Goal: Book appointment/travel/reservation

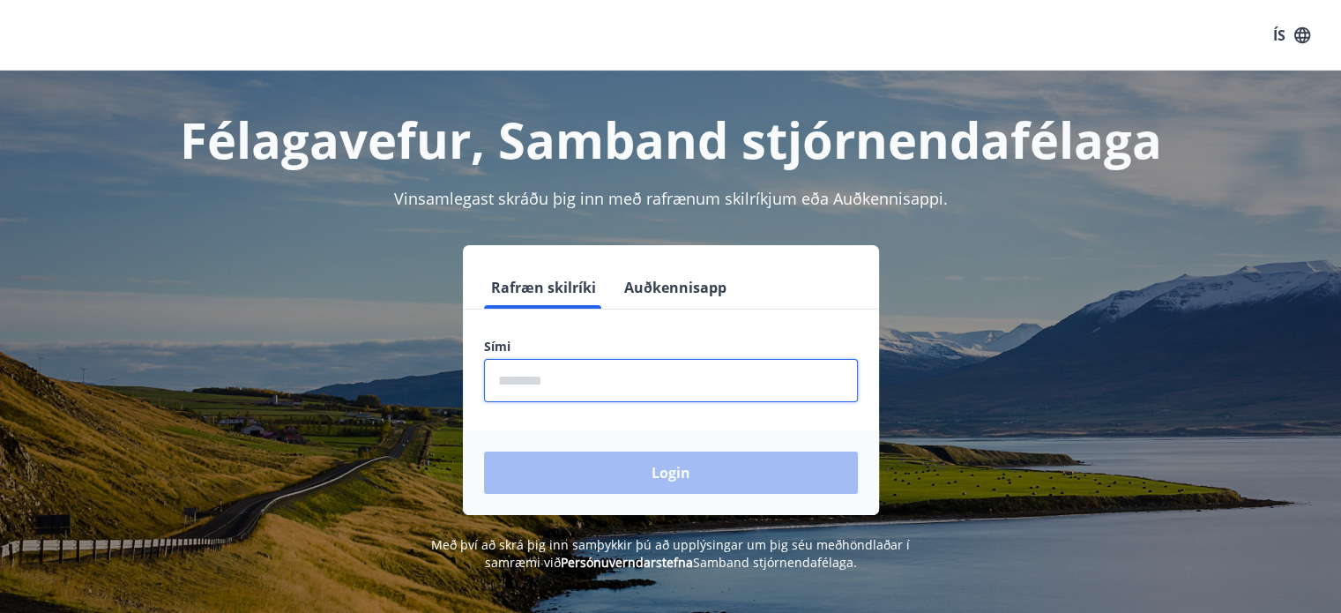
click at [530, 386] on input "phone" at bounding box center [671, 380] width 374 height 43
type input "********"
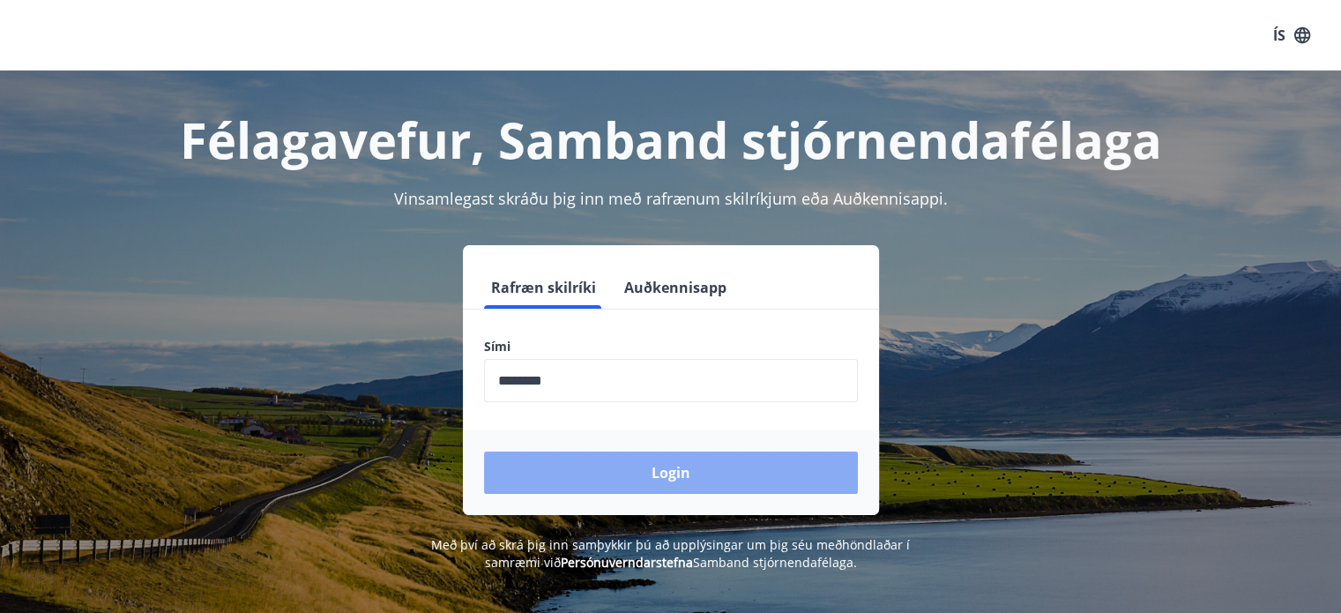
click at [681, 471] on button "Login" at bounding box center [671, 472] width 374 height 42
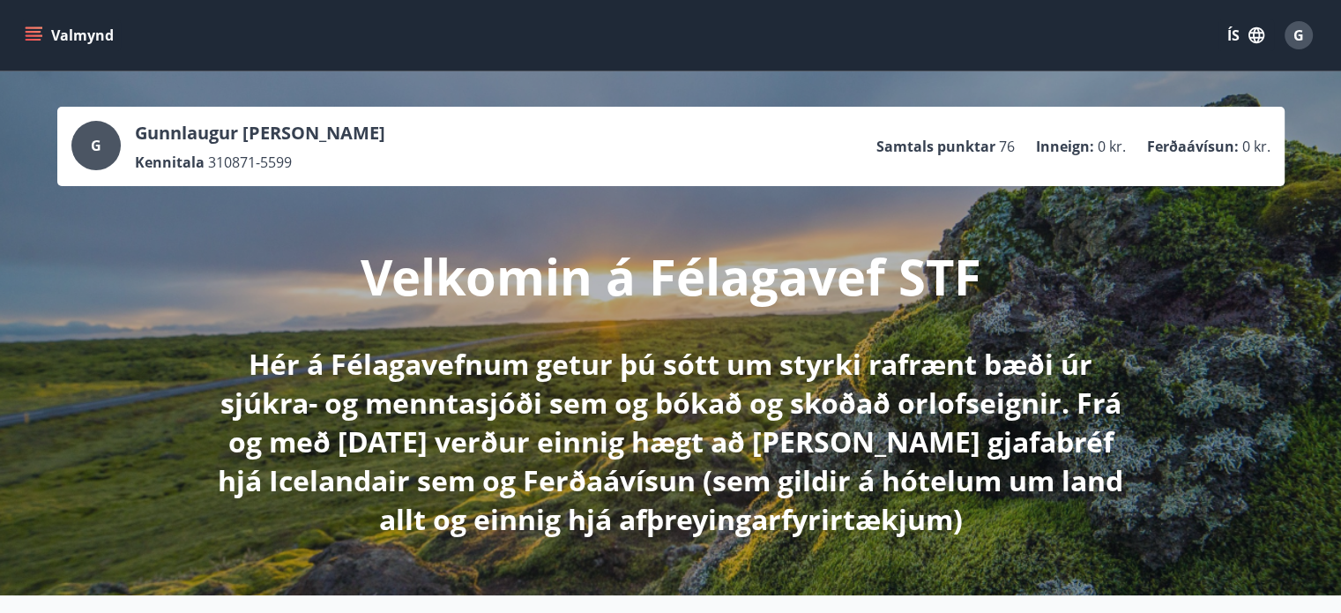
scroll to position [411, 0]
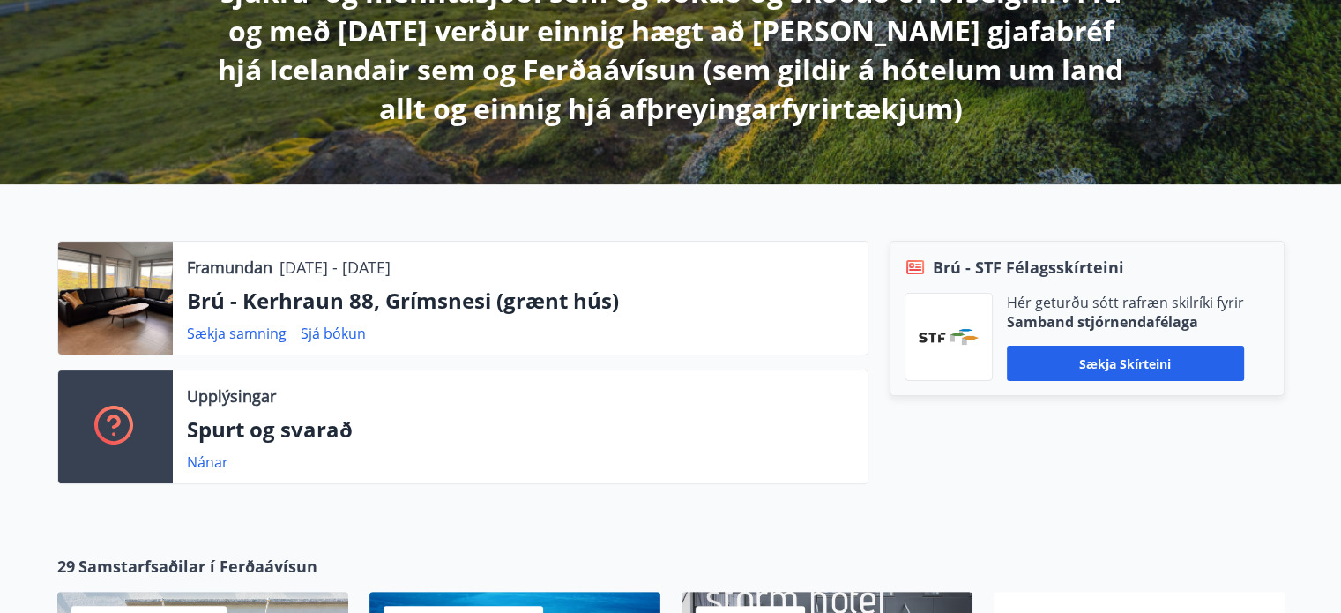
click at [146, 300] on div at bounding box center [115, 298] width 115 height 113
click at [256, 261] on p "Framundan" at bounding box center [230, 267] width 86 height 23
click at [339, 332] on link "Sjá bókun" at bounding box center [333, 333] width 65 height 19
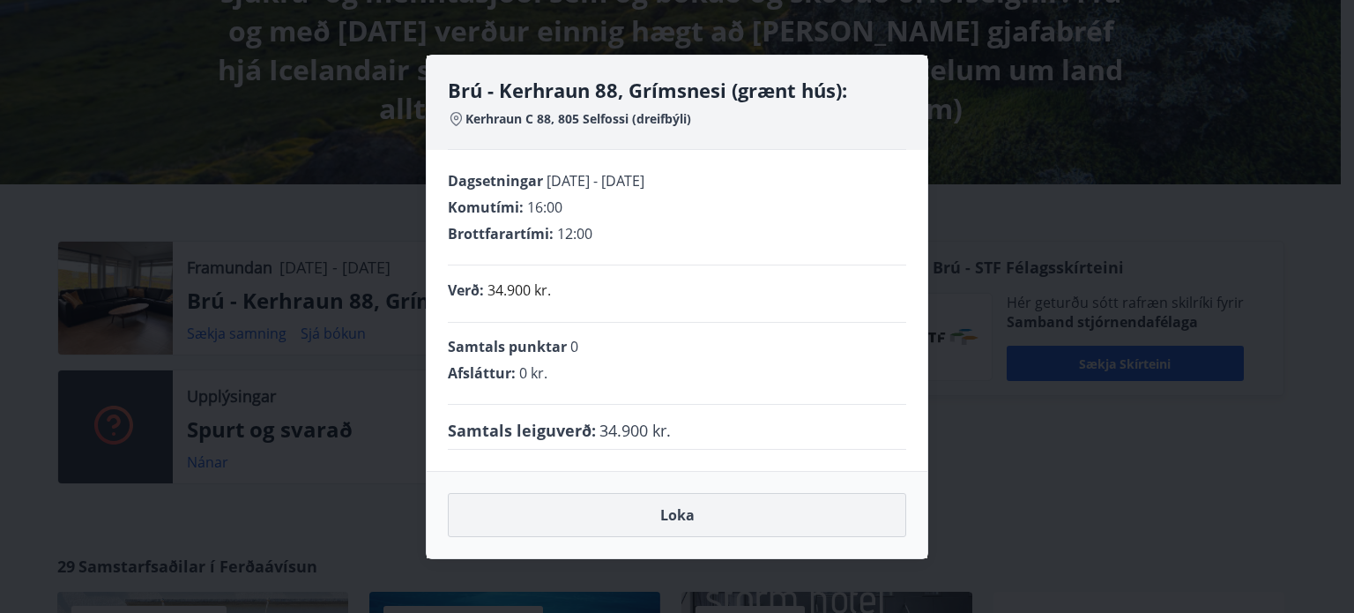
click at [679, 518] on button "Loka" at bounding box center [677, 515] width 458 height 44
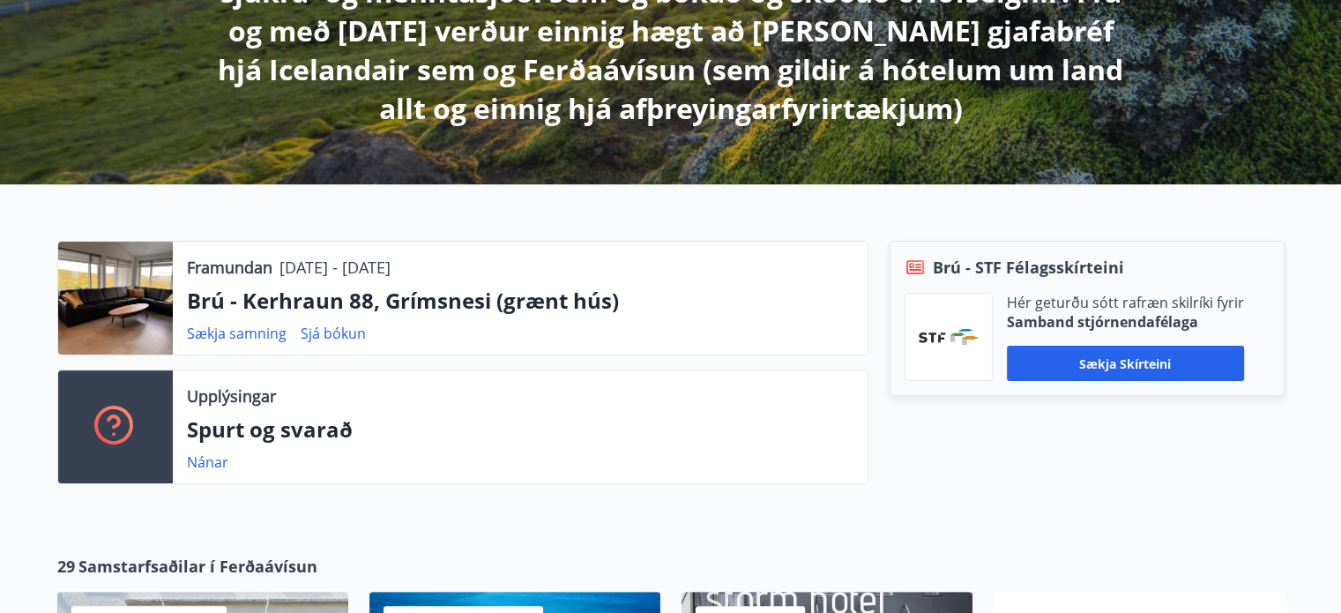
click at [85, 278] on div at bounding box center [115, 298] width 115 height 113
click at [90, 280] on div at bounding box center [115, 298] width 115 height 113
click at [95, 281] on div at bounding box center [115, 298] width 115 height 113
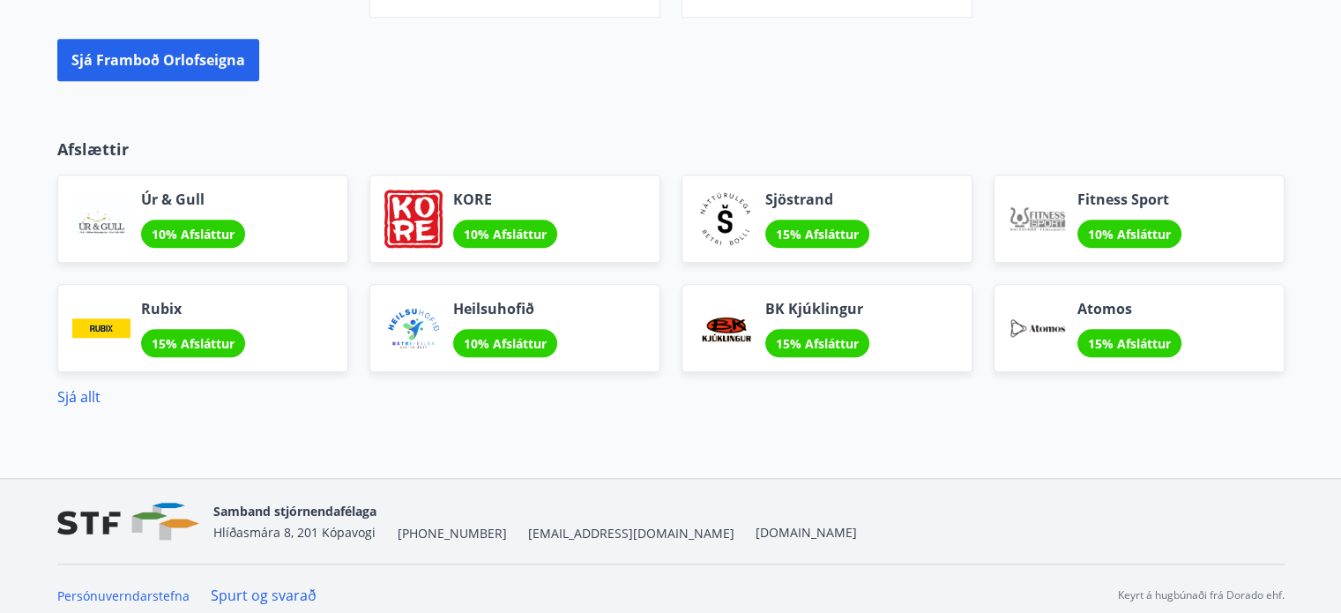
scroll to position [1234, 0]
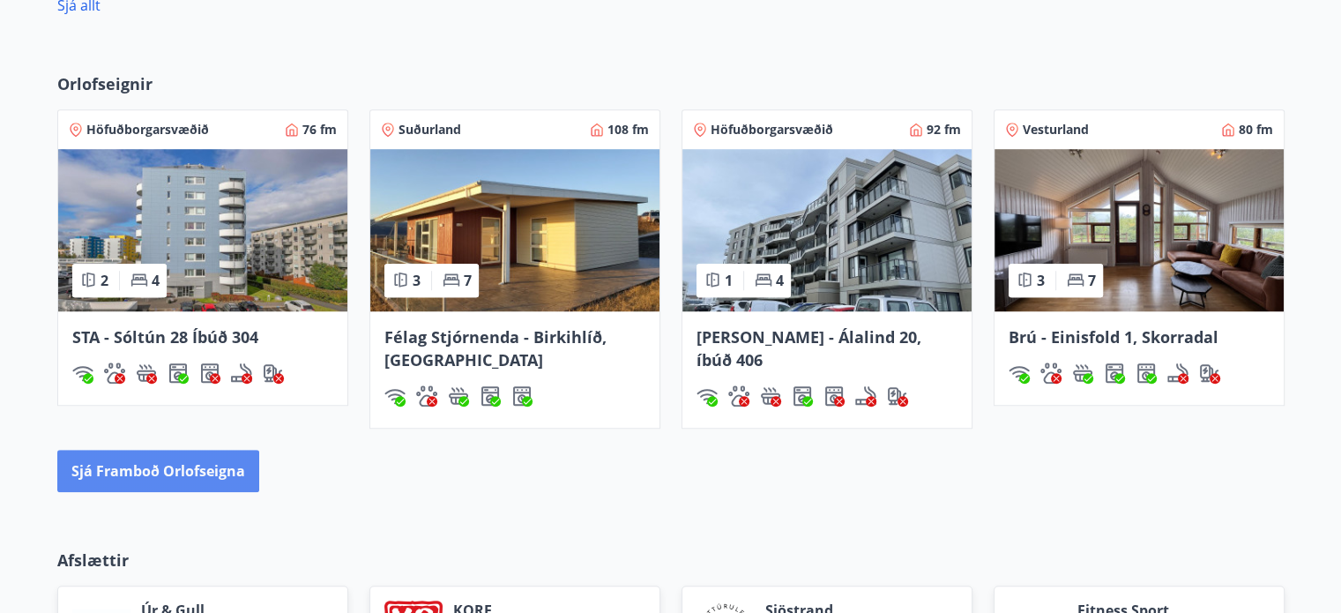
click at [190, 470] on button "Sjá framboð orlofseigna" at bounding box center [158, 471] width 202 height 42
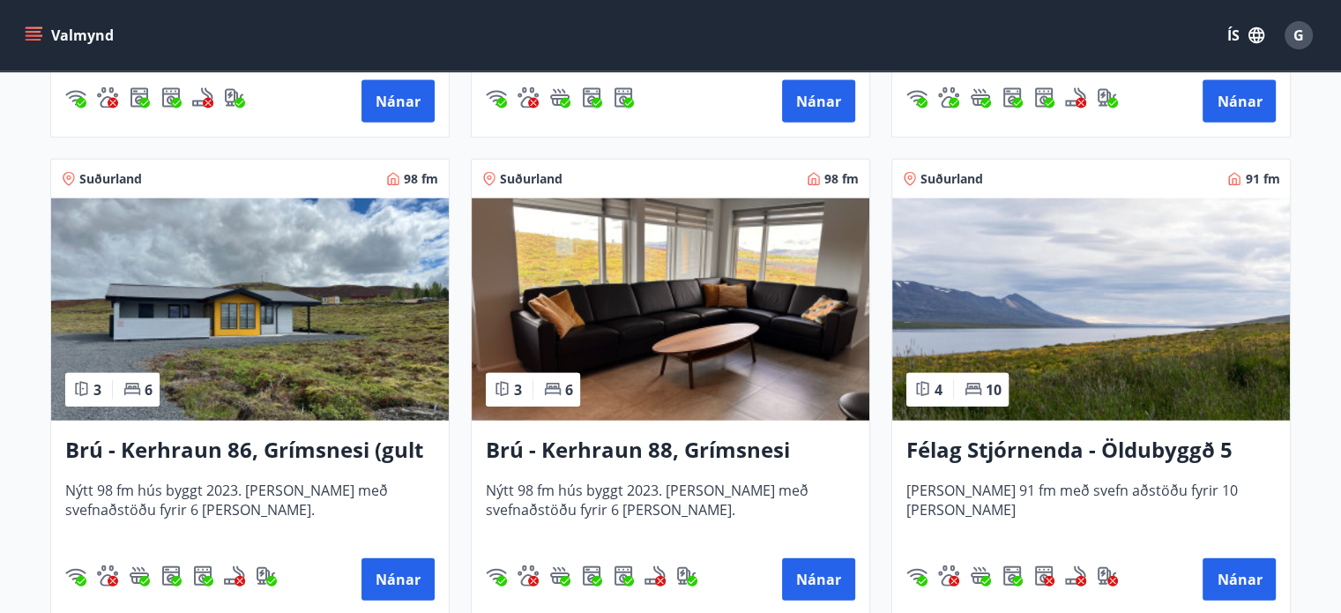
scroll to position [4114, 0]
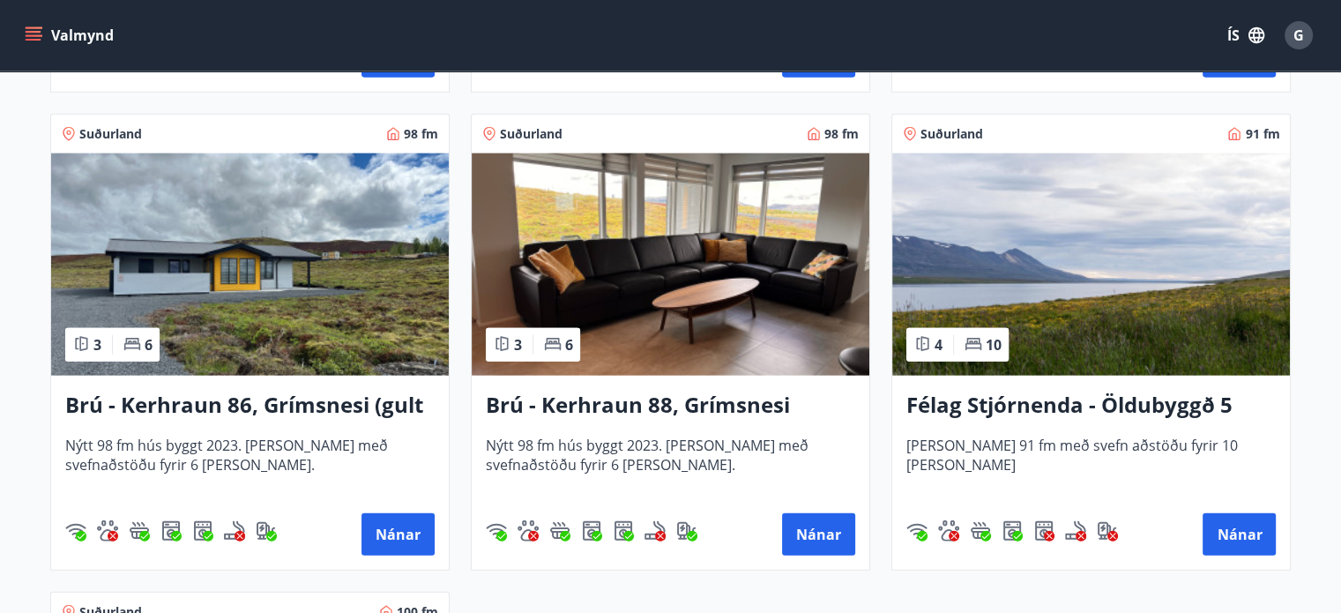
click at [616, 405] on h3 "Brú - Kerhraun 88, Grímsnesi (grænt hús)" at bounding box center [670, 406] width 369 height 32
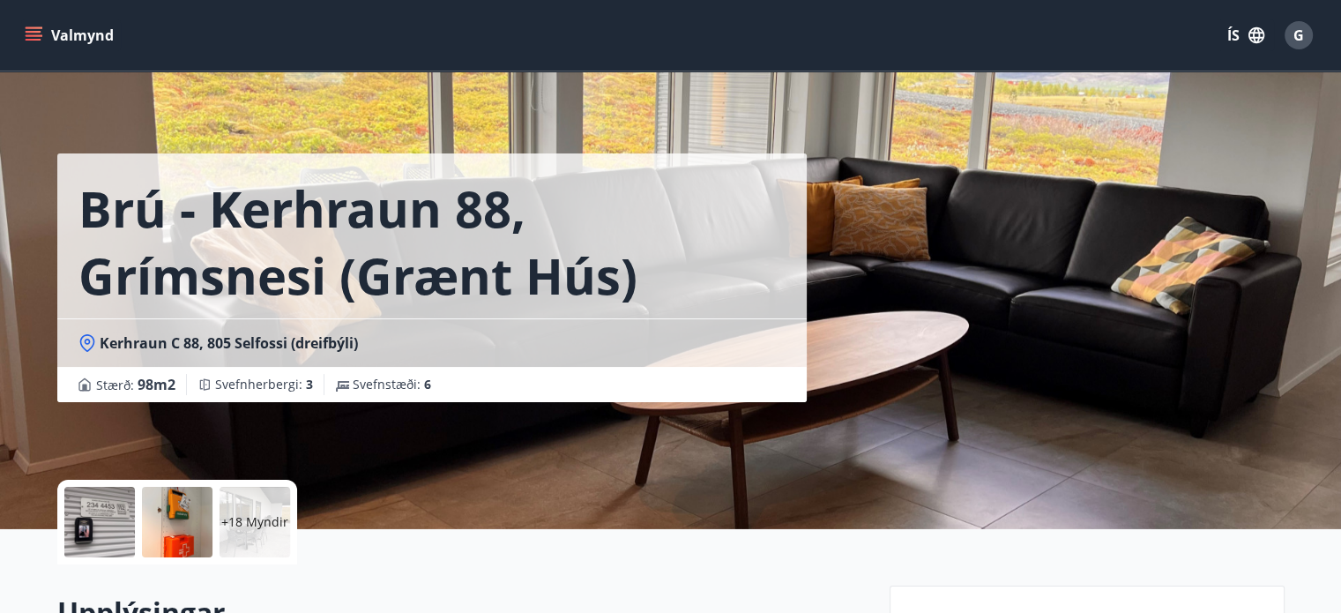
click at [95, 517] on div at bounding box center [99, 522] width 71 height 71
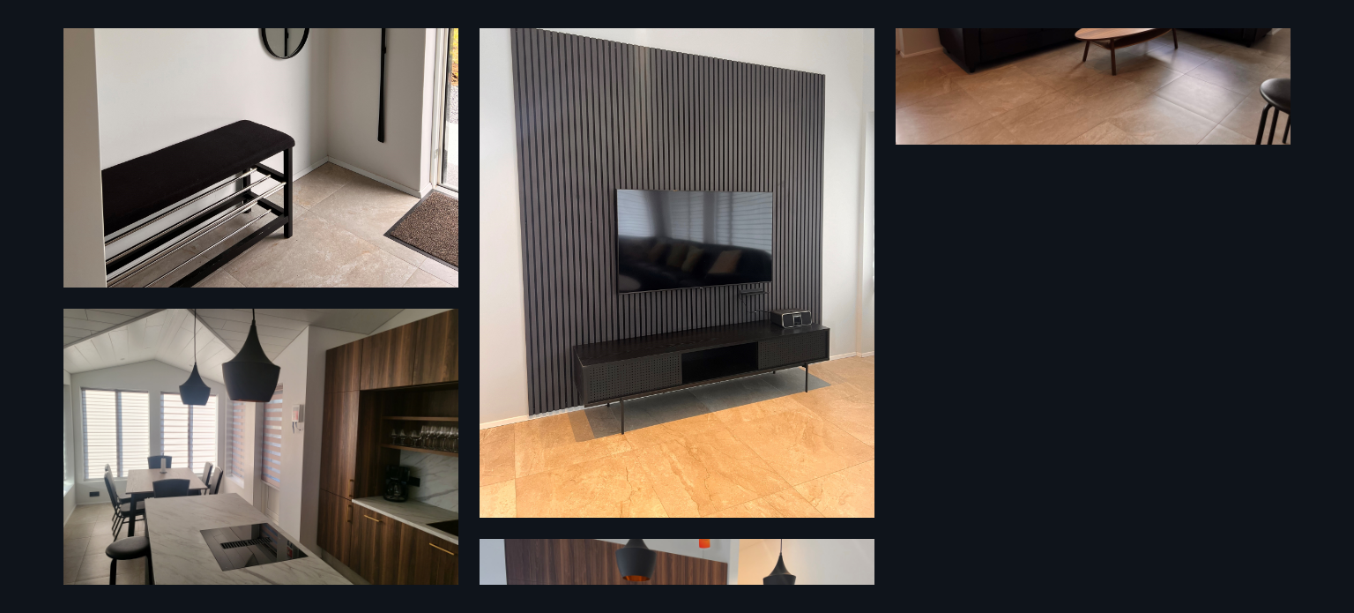
scroll to position [3648, 0]
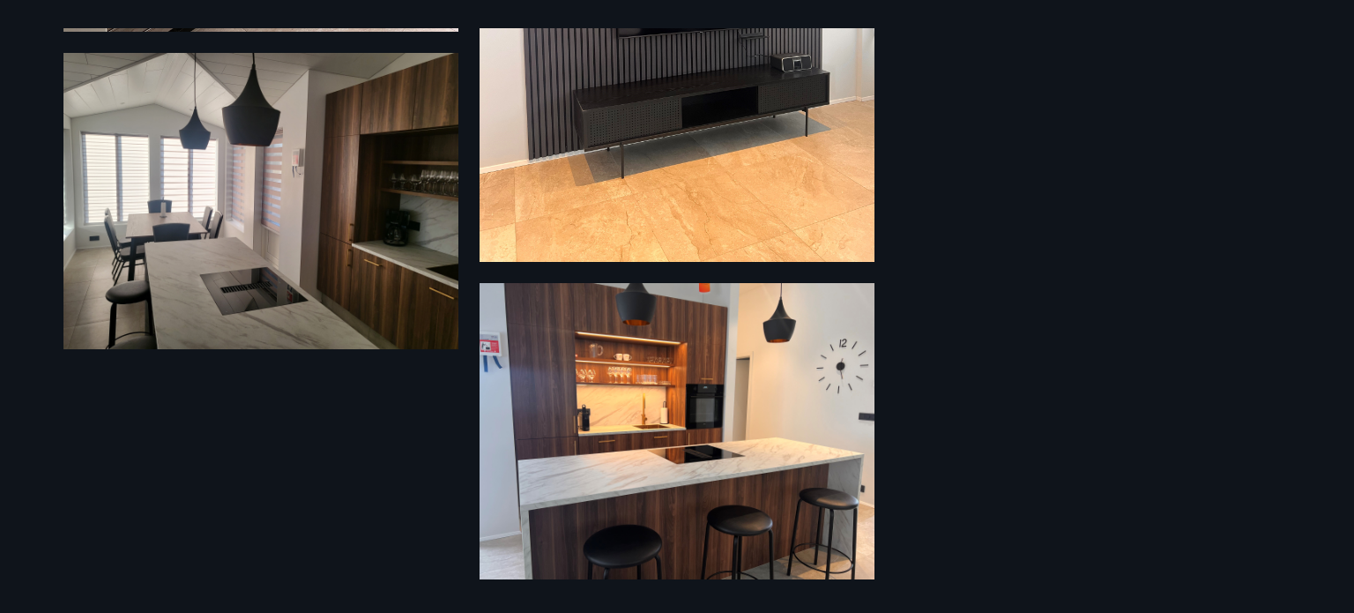
click at [335, 228] on img at bounding box center [260, 201] width 395 height 296
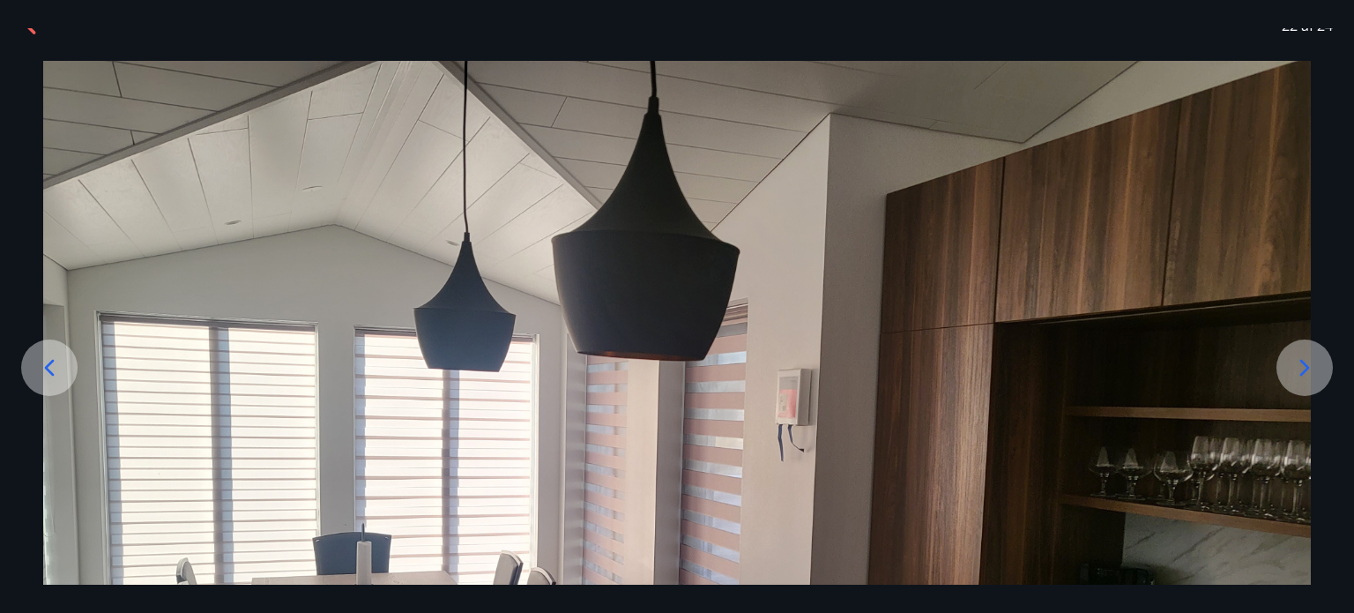
scroll to position [0, 0]
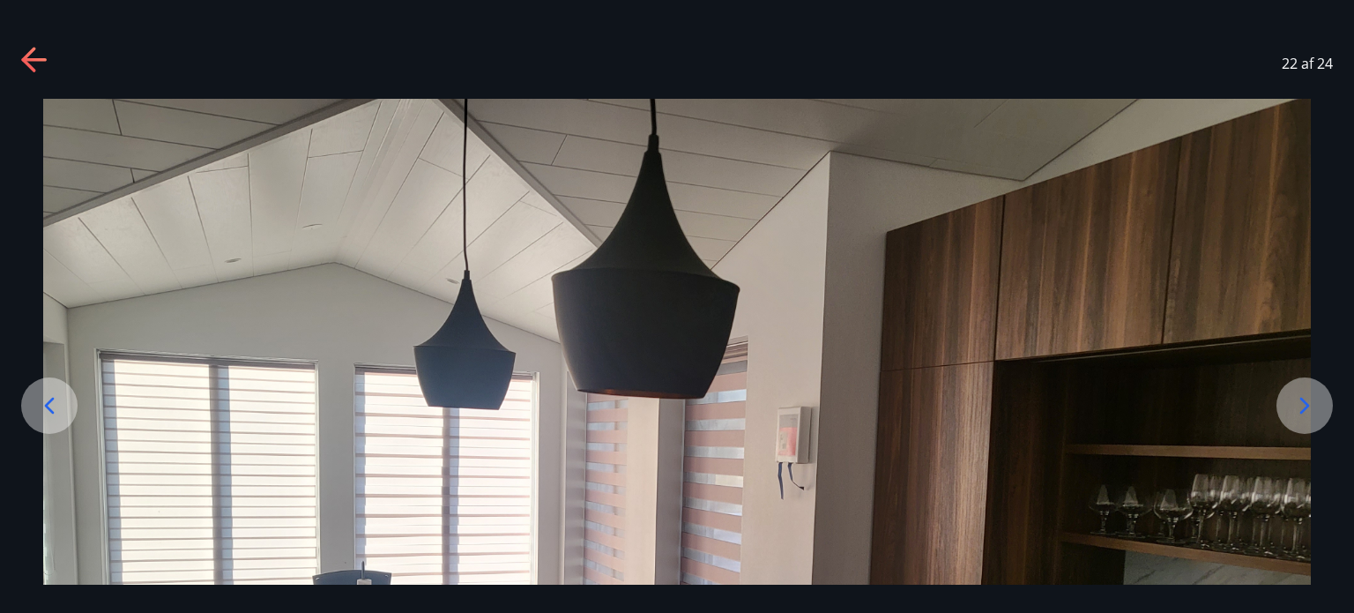
click at [1304, 412] on icon at bounding box center [1305, 405] width 28 height 28
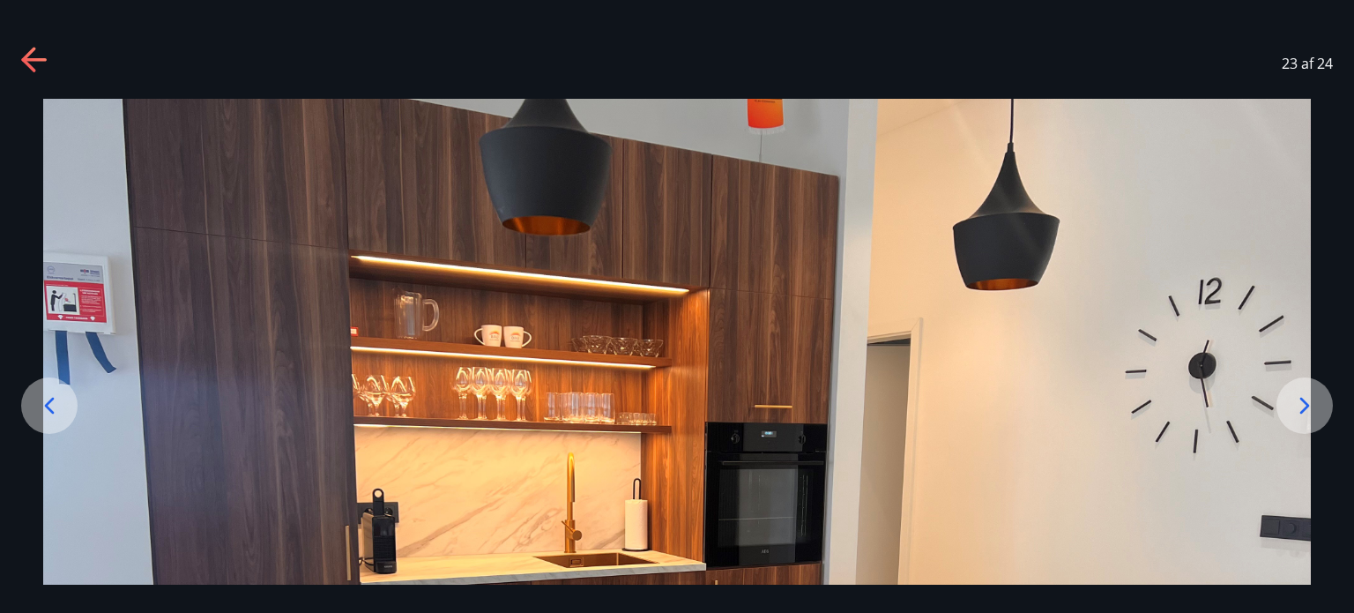
click at [55, 418] on icon at bounding box center [49, 405] width 28 height 28
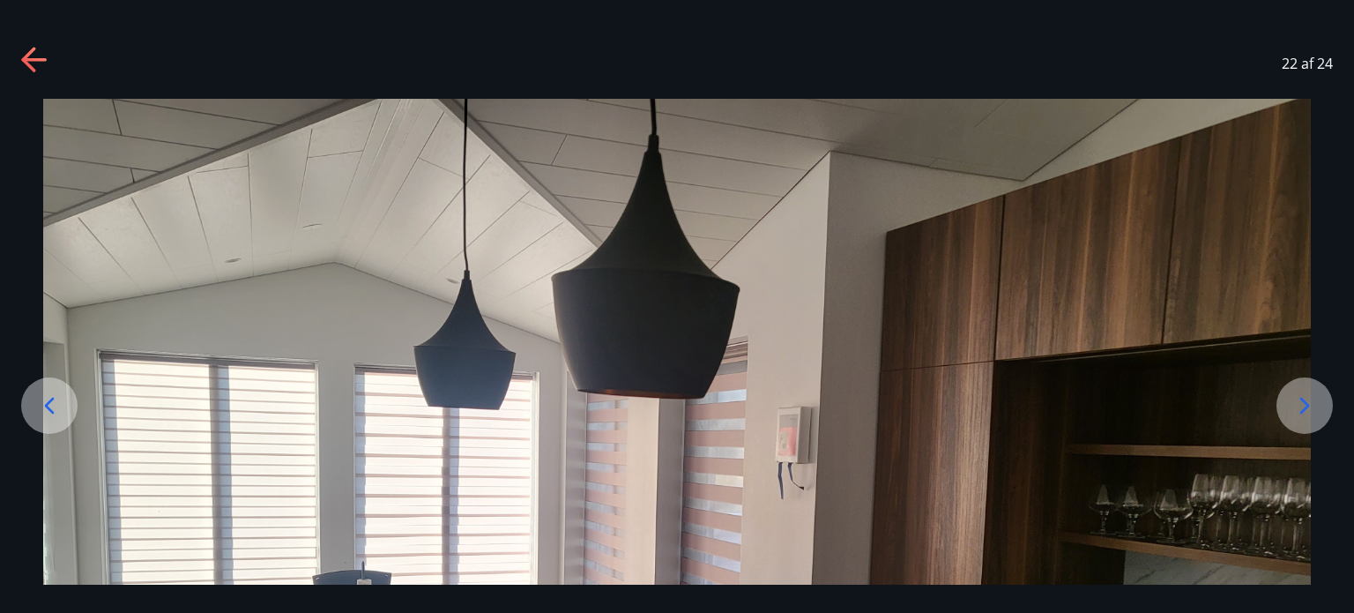
click at [1317, 401] on icon at bounding box center [1305, 405] width 28 height 28
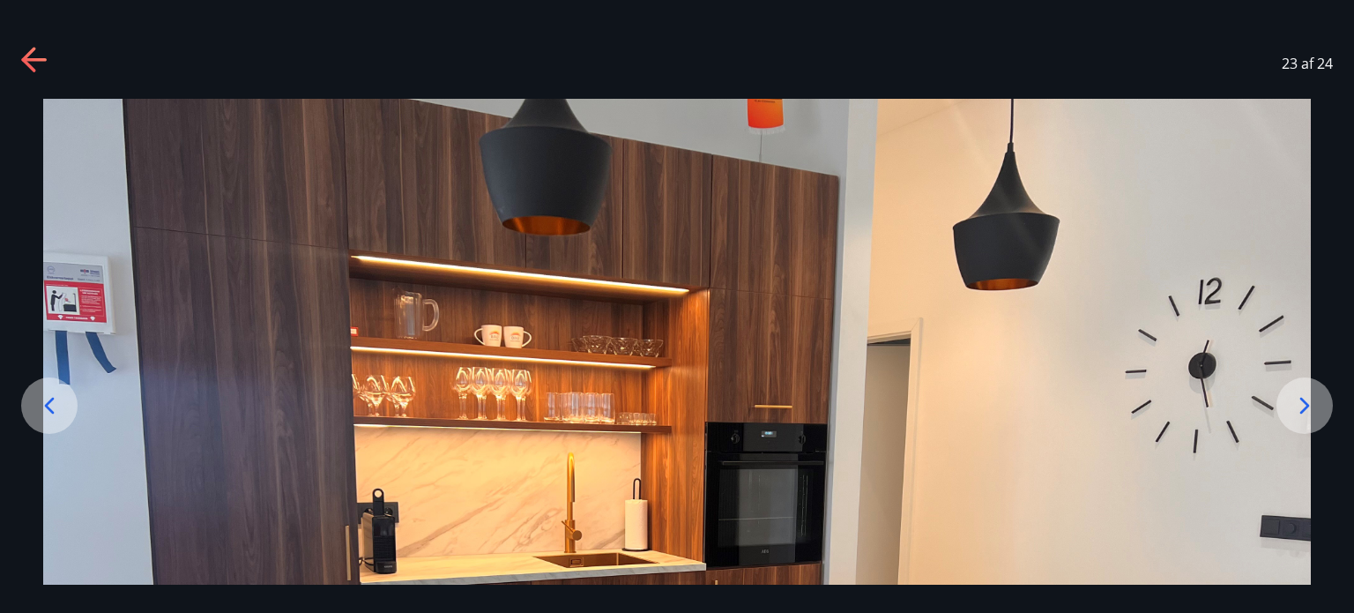
click at [1317, 401] on icon at bounding box center [1305, 405] width 28 height 28
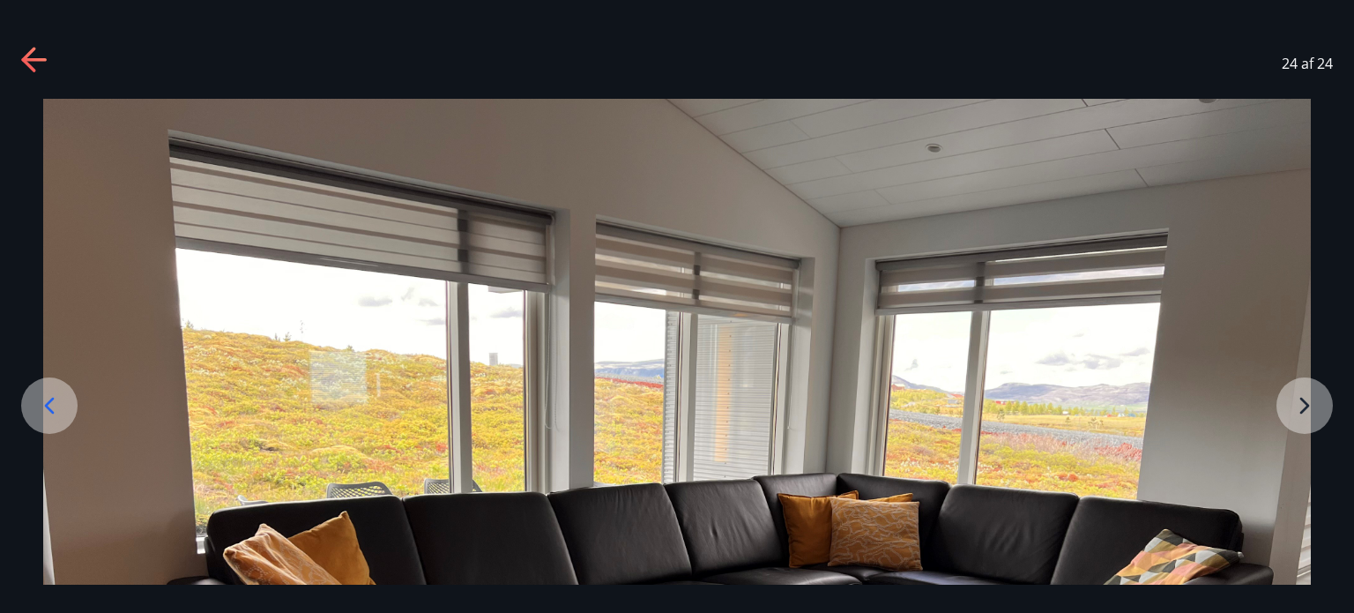
click at [1316, 401] on div at bounding box center [677, 574] width 1354 height 951
click at [1298, 408] on img at bounding box center [677, 574] width 1268 height 951
drag, startPoint x: 1298, startPoint y: 408, endPoint x: 1244, endPoint y: 361, distance: 71.8
click at [1244, 361] on img at bounding box center [677, 574] width 1268 height 951
click at [1305, 406] on img at bounding box center [677, 574] width 1268 height 951
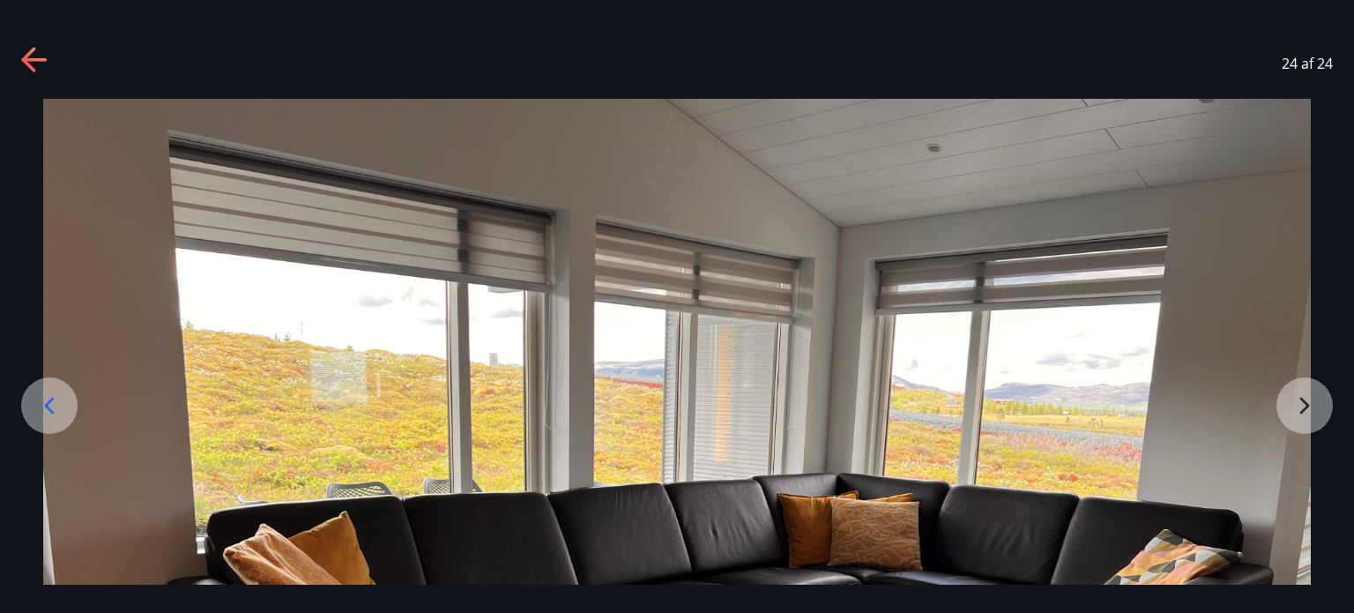
click at [1305, 406] on img at bounding box center [677, 574] width 1268 height 951
click at [35, 406] on icon at bounding box center [49, 405] width 28 height 28
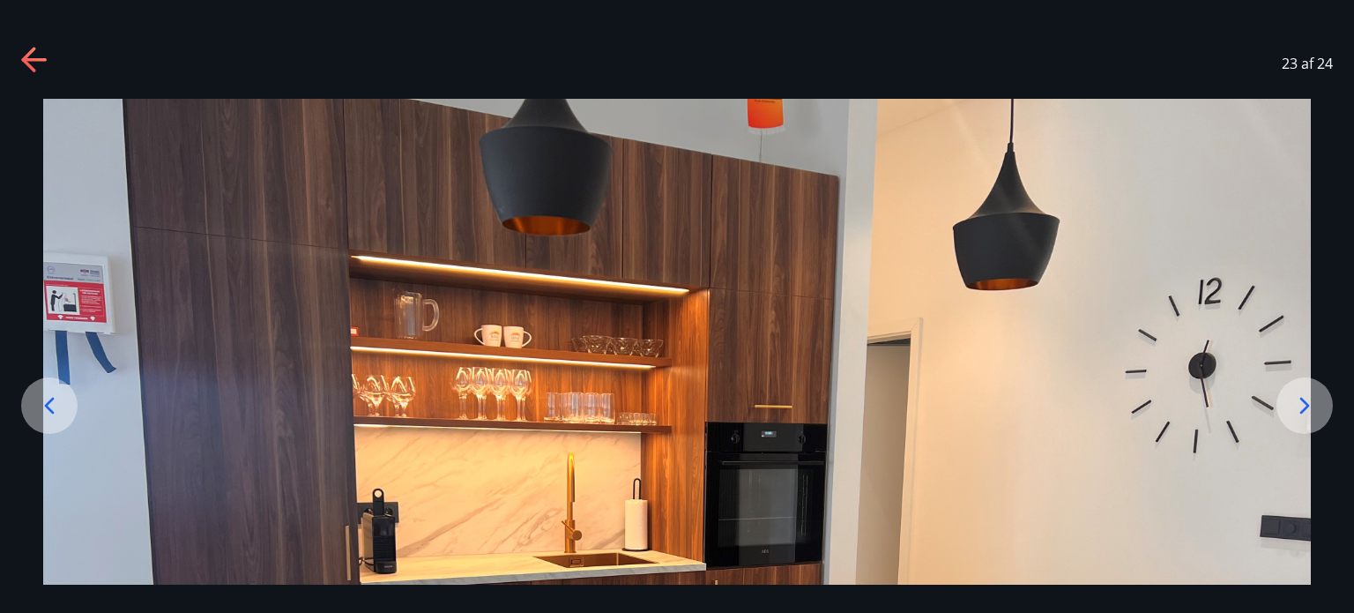
click at [49, 408] on icon at bounding box center [50, 405] width 10 height 17
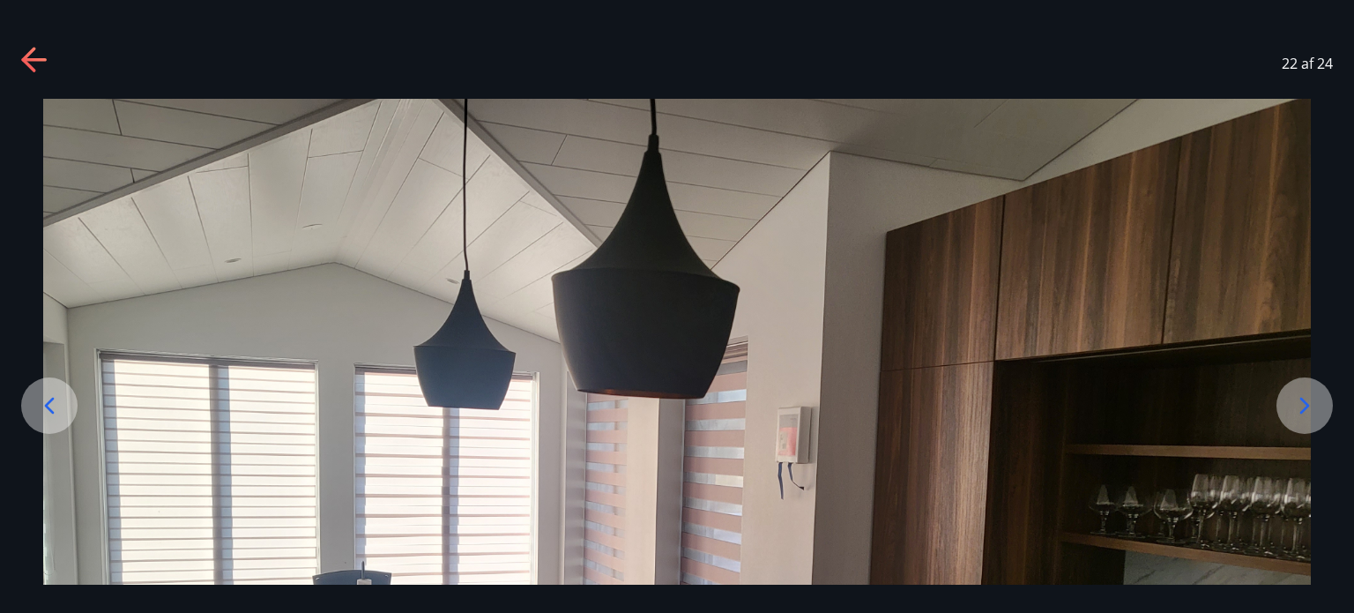
click at [49, 408] on icon at bounding box center [50, 405] width 10 height 17
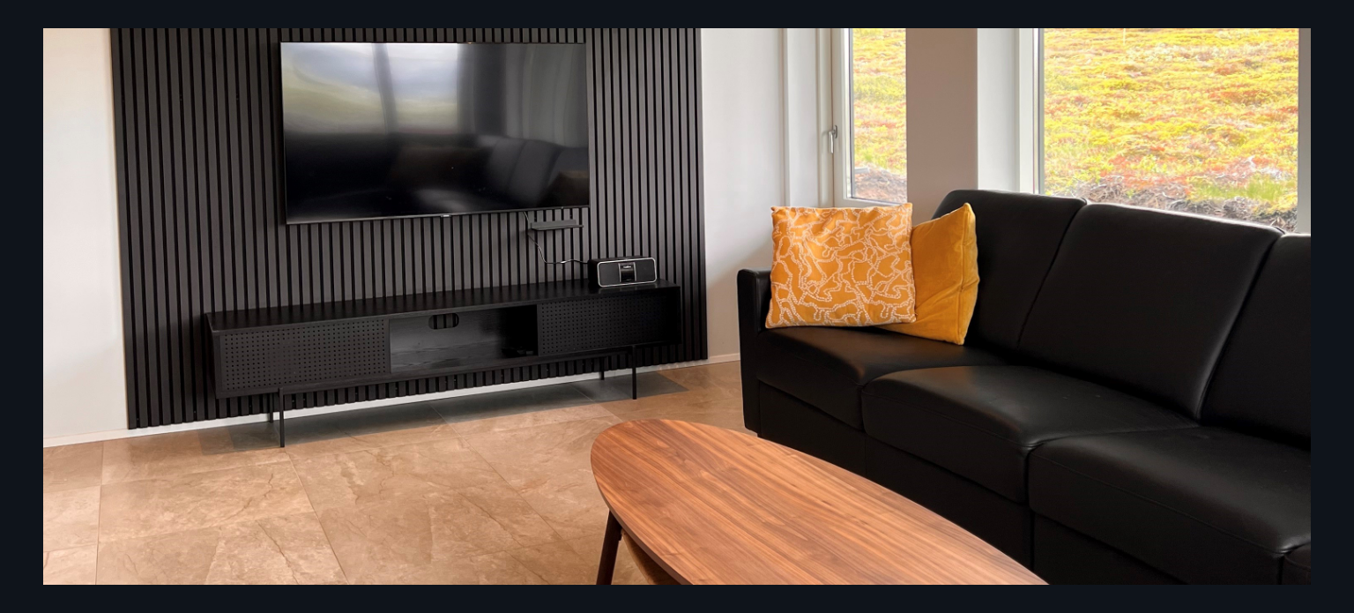
scroll to position [381, 0]
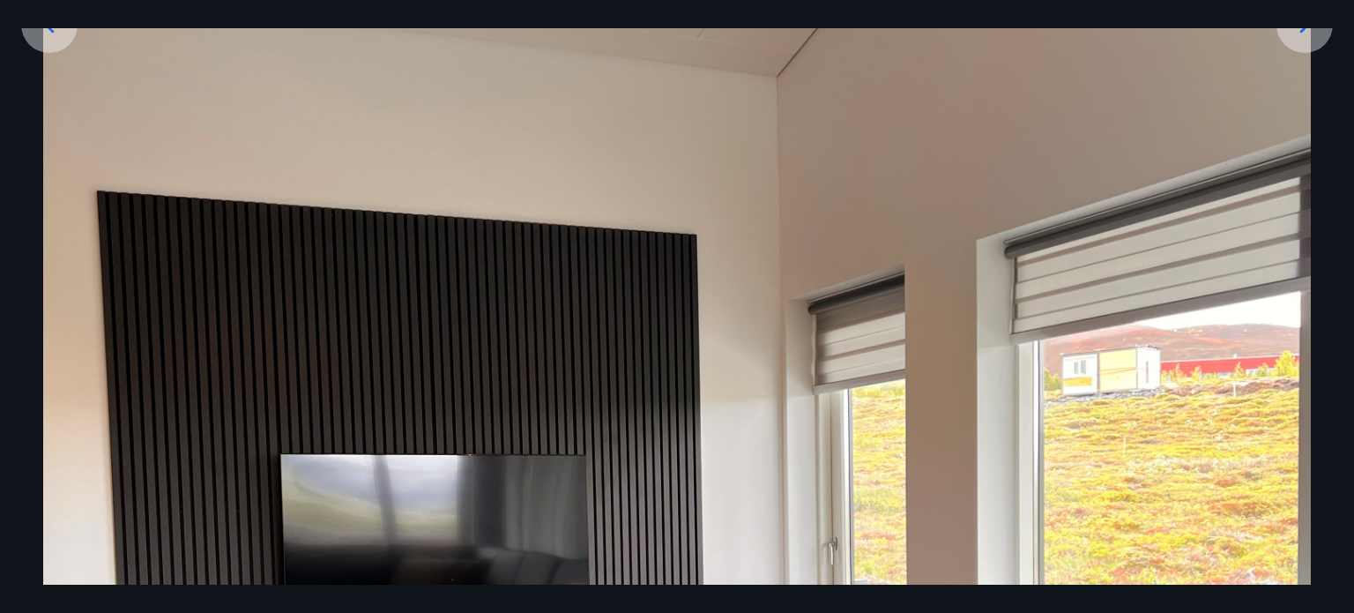
click at [53, 41] on div at bounding box center [49, 24] width 56 height 56
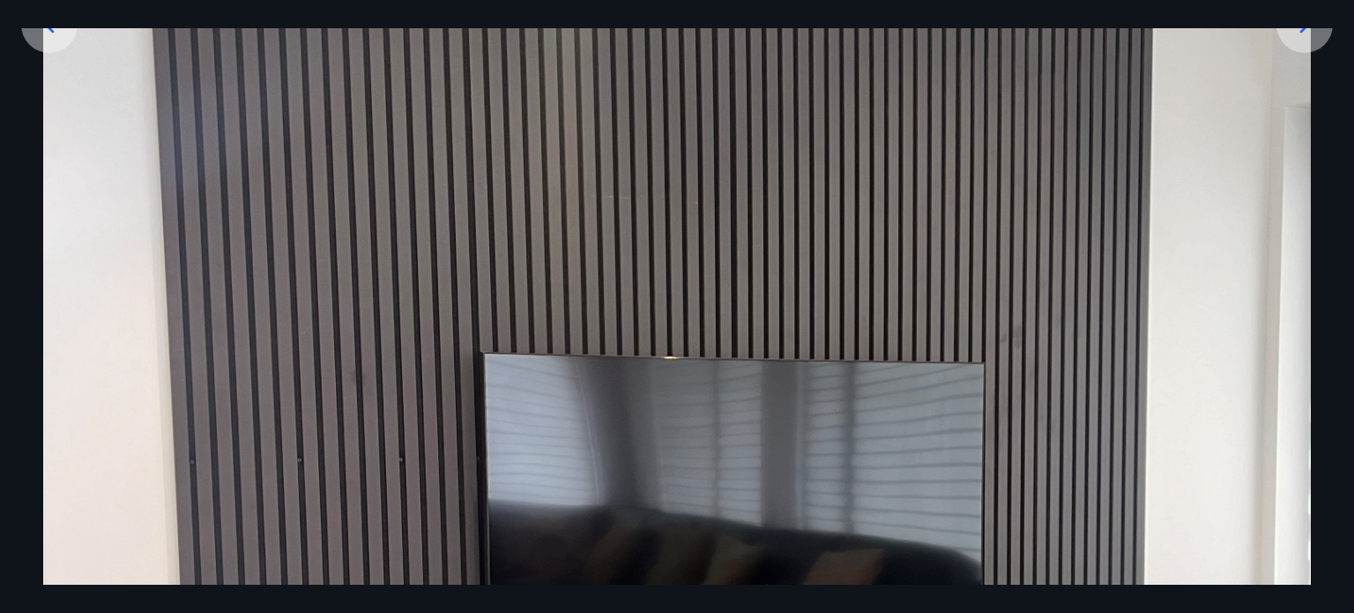
scroll to position [0, 0]
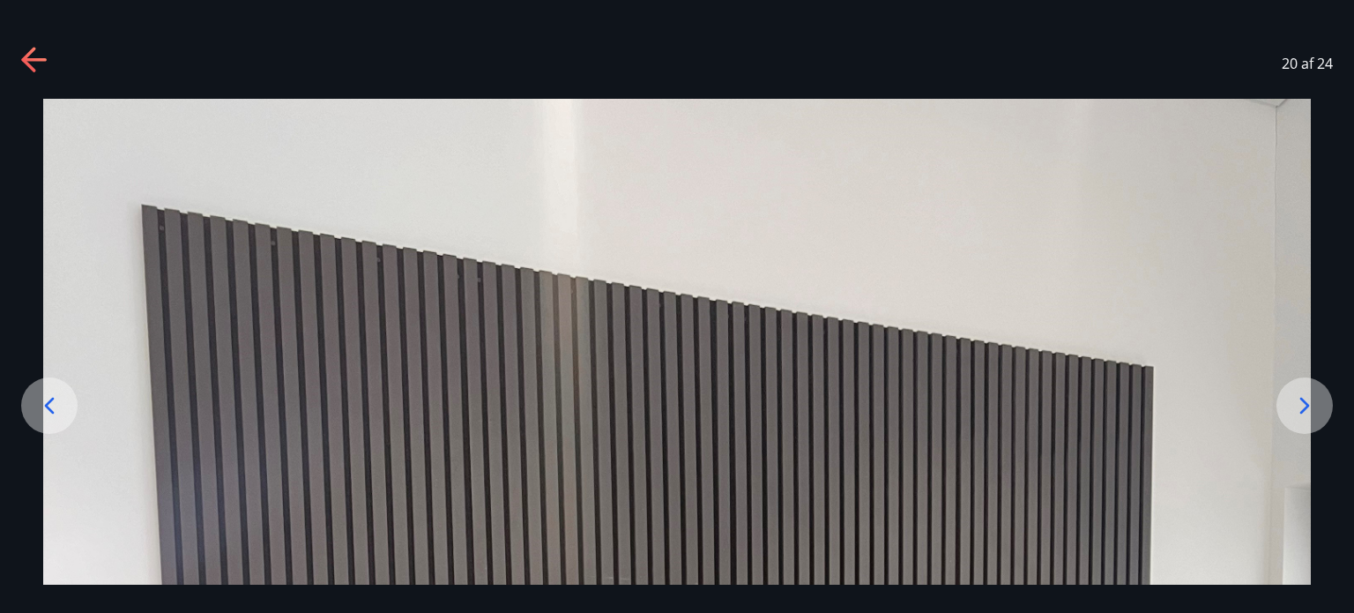
click at [53, 415] on icon at bounding box center [49, 405] width 28 height 28
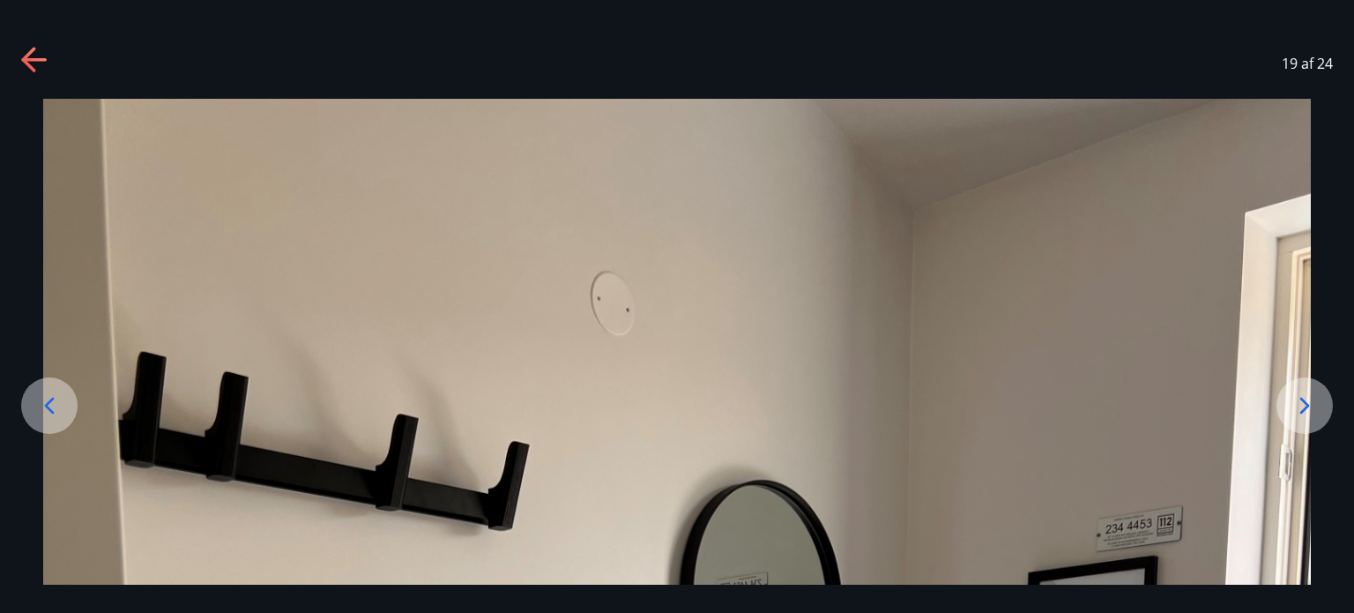
click at [55, 410] on icon at bounding box center [49, 405] width 28 height 28
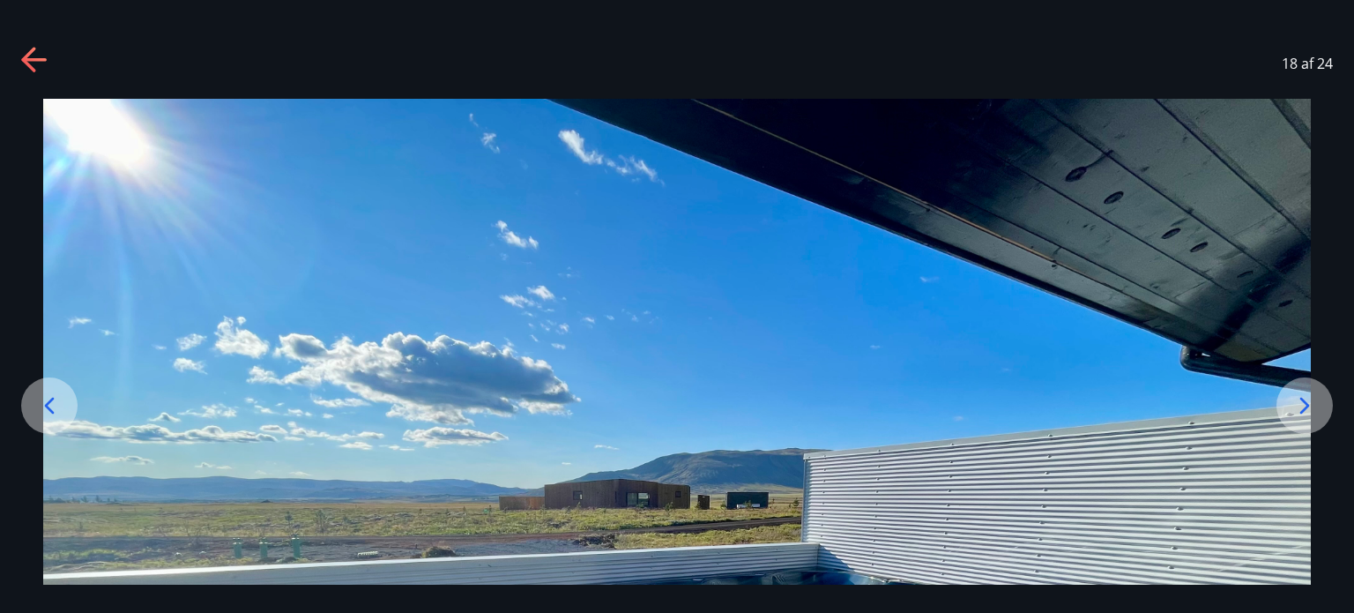
click at [42, 398] on icon at bounding box center [49, 405] width 28 height 28
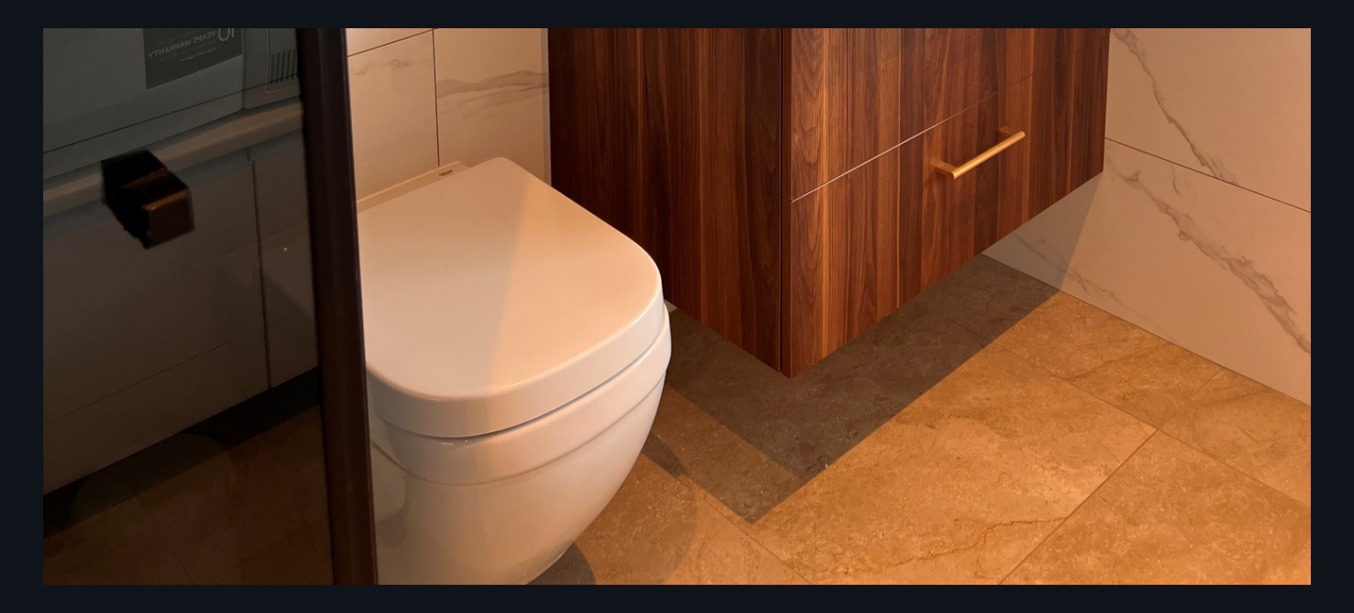
scroll to position [1203, 0]
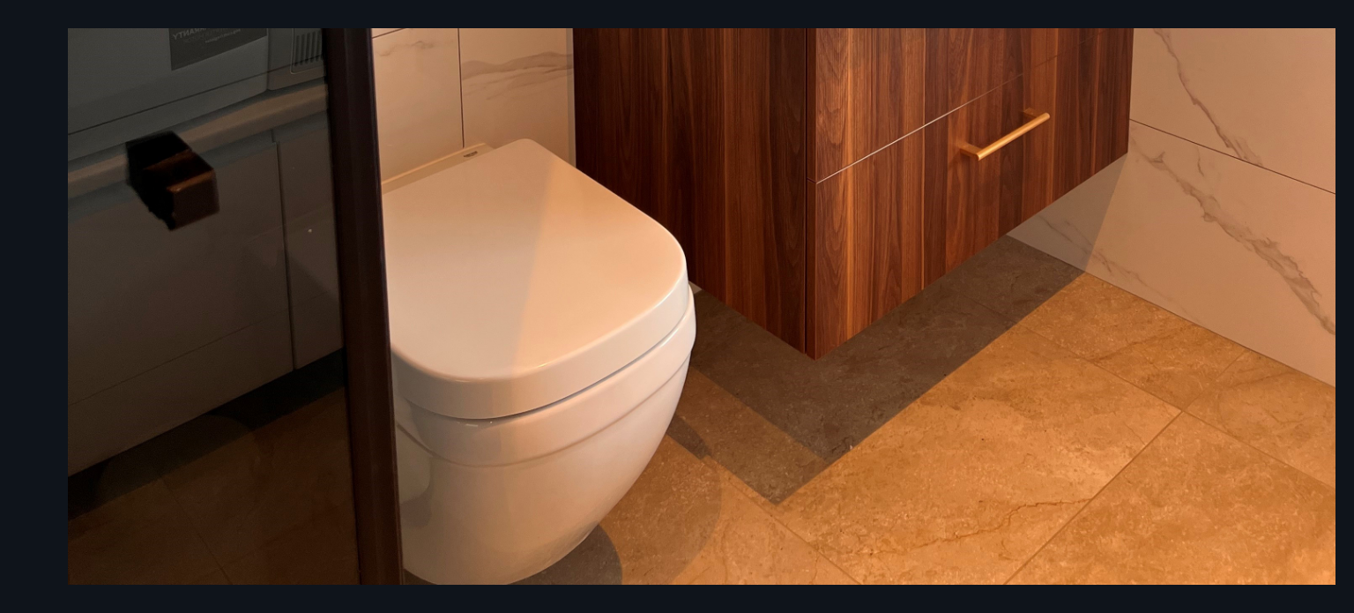
drag, startPoint x: 233, startPoint y: 369, endPoint x: 199, endPoint y: 349, distance: 38.7
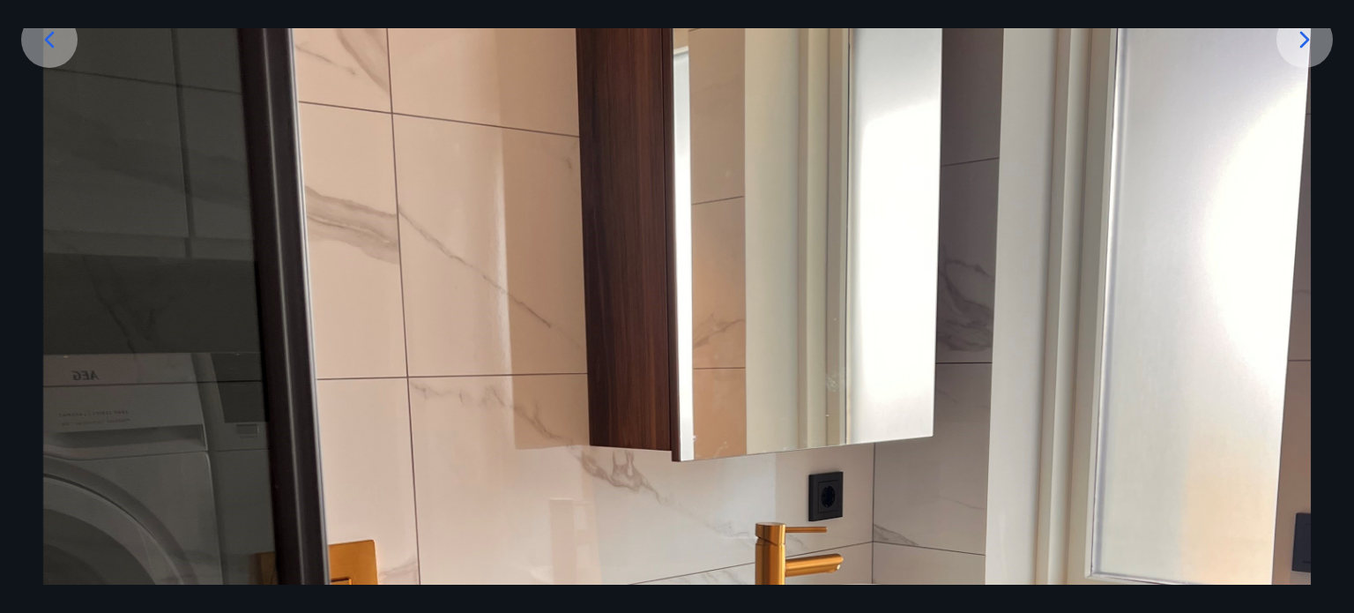
scroll to position [0, 0]
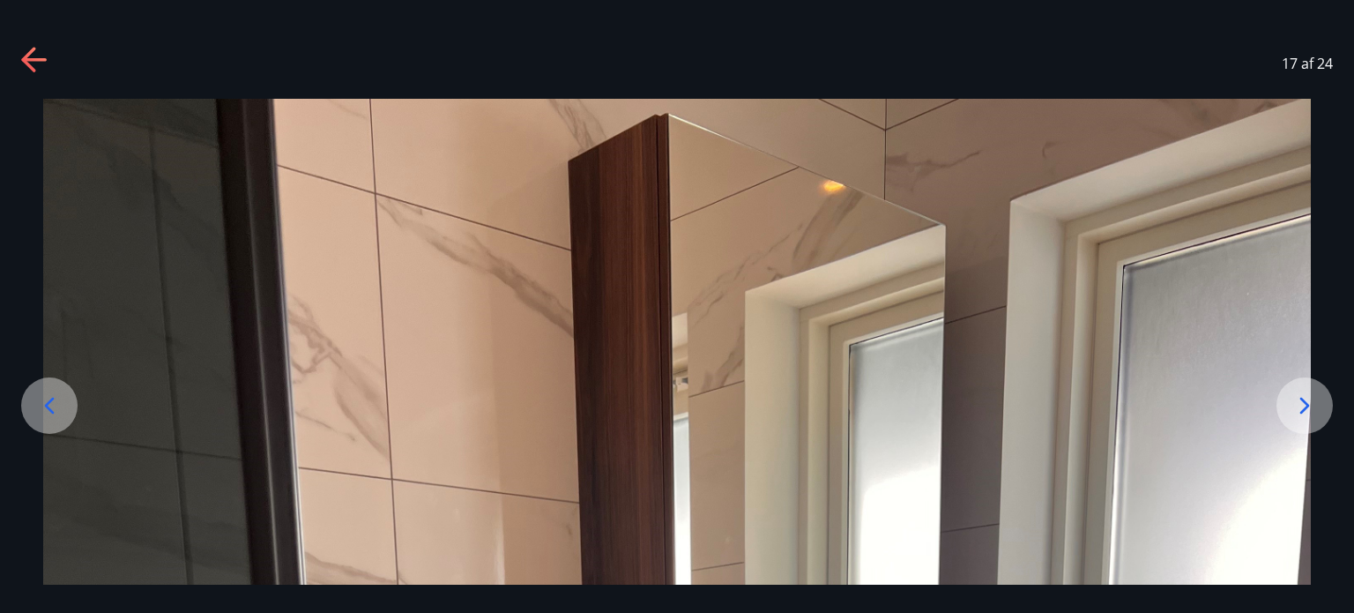
click at [34, 408] on div at bounding box center [49, 405] width 56 height 56
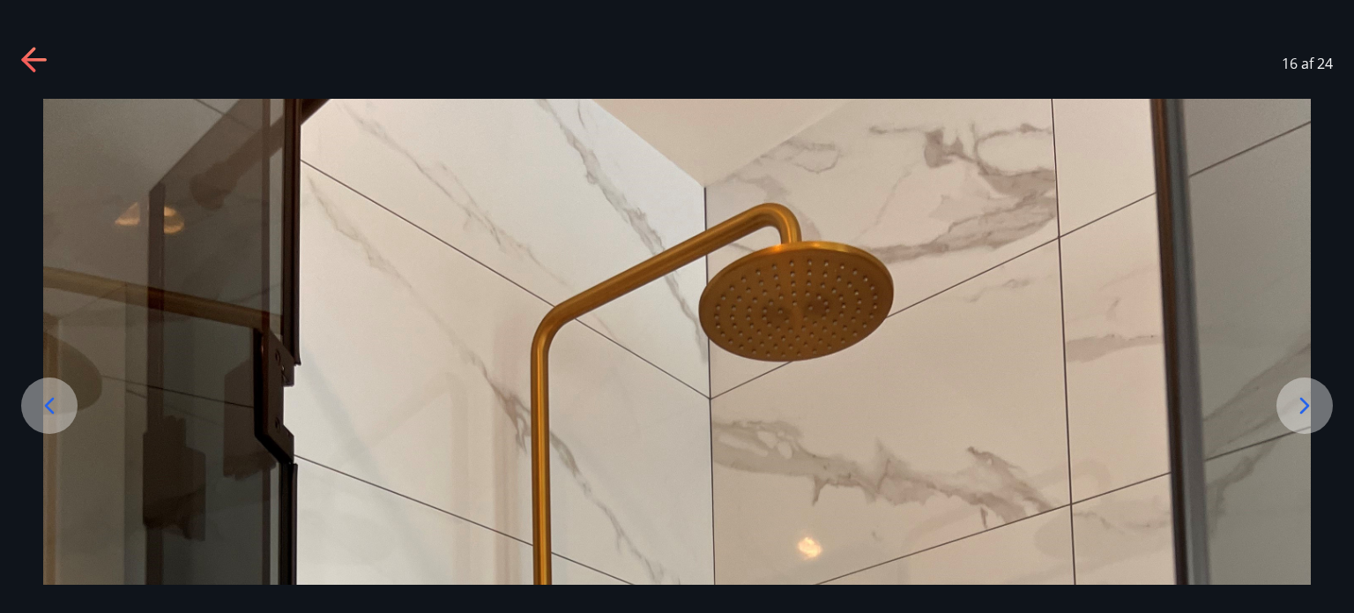
click at [50, 414] on icon at bounding box center [49, 405] width 28 height 28
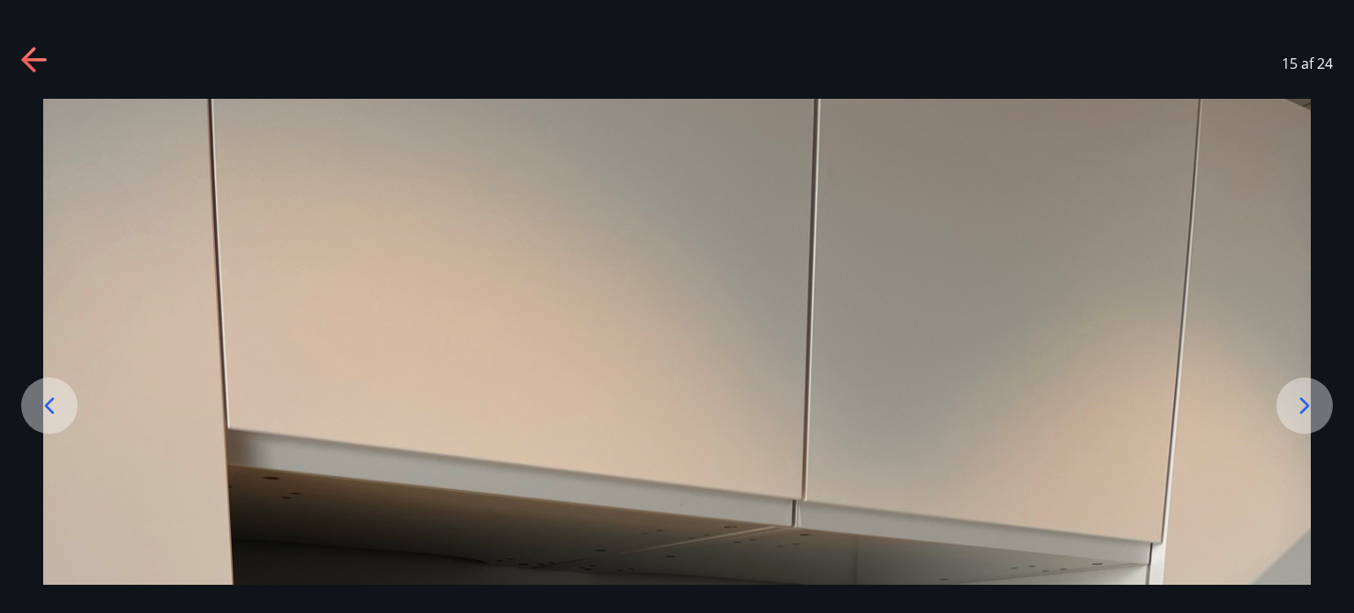
click at [41, 408] on icon at bounding box center [49, 405] width 28 height 28
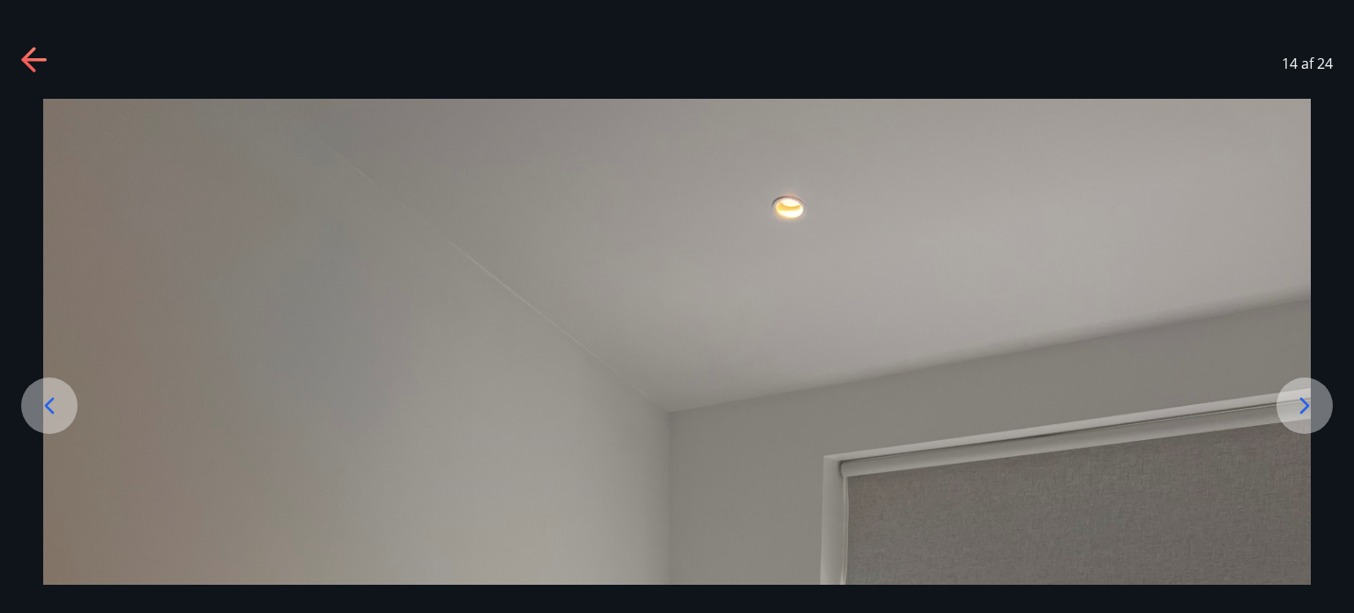
click at [40, 403] on icon at bounding box center [49, 405] width 28 height 28
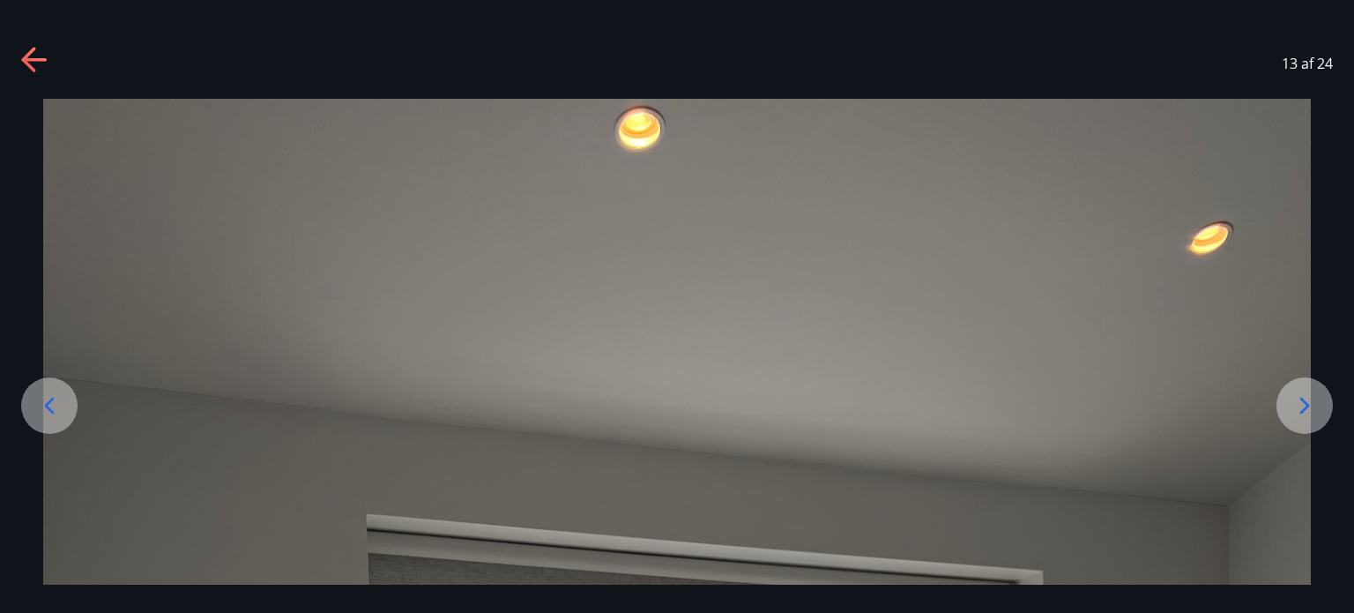
click at [42, 408] on icon at bounding box center [49, 405] width 28 height 28
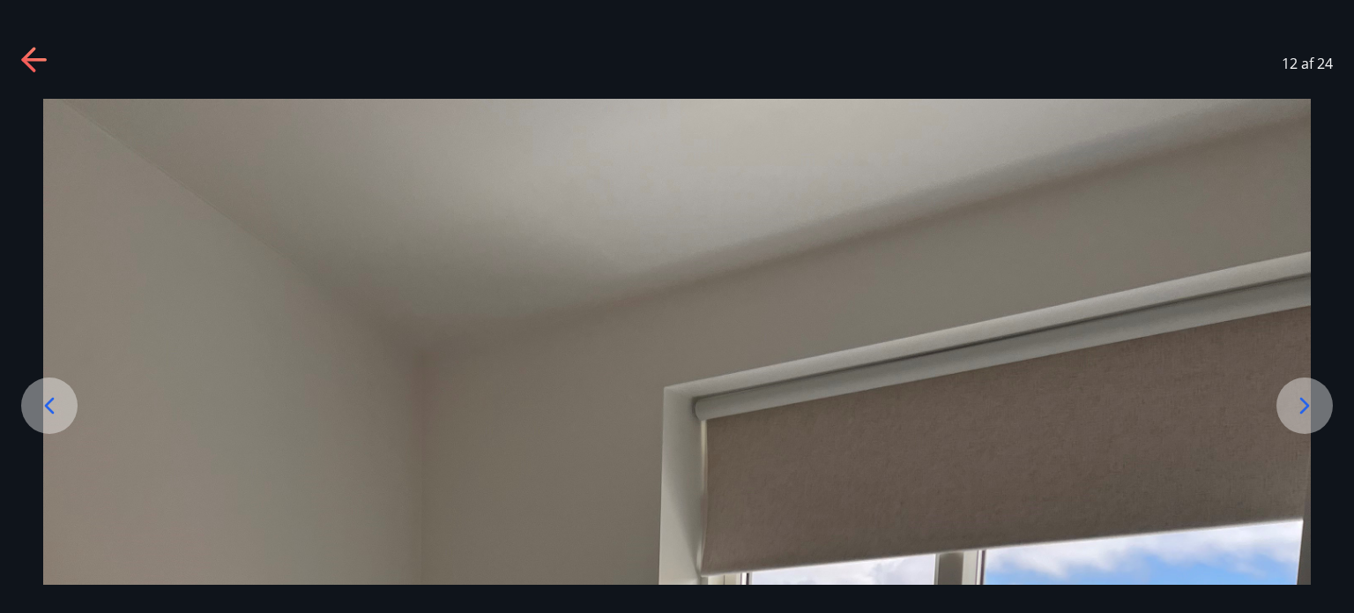
click at [56, 414] on icon at bounding box center [49, 405] width 28 height 28
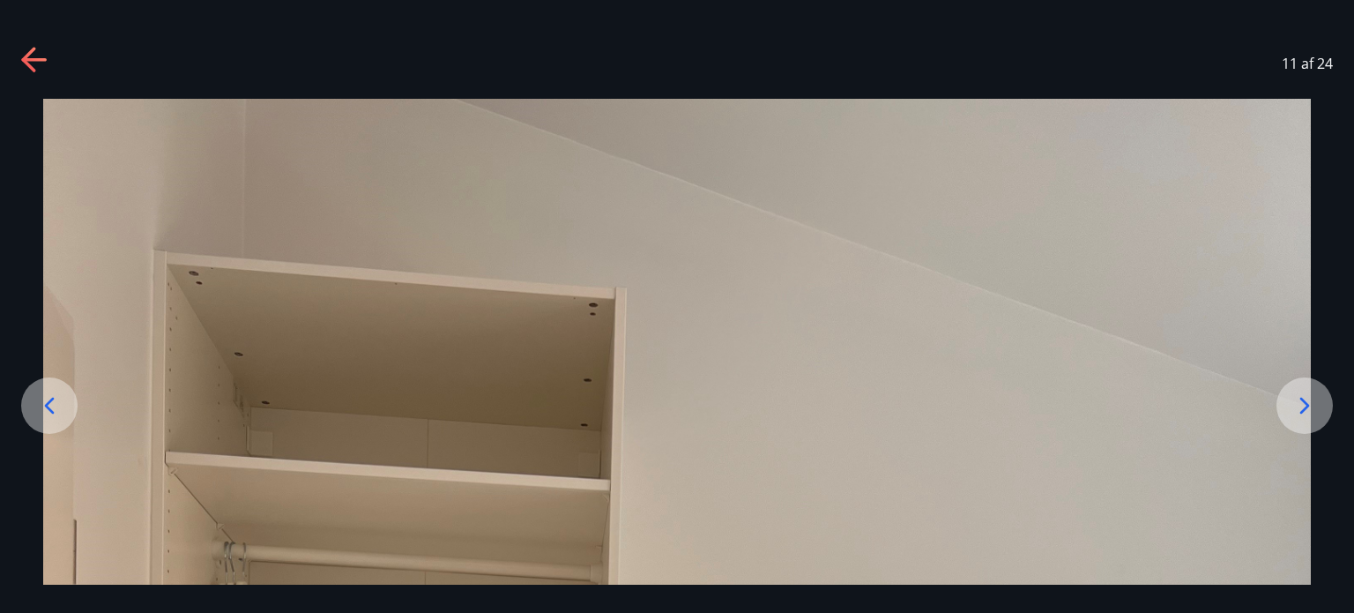
click at [45, 409] on icon at bounding box center [49, 405] width 28 height 28
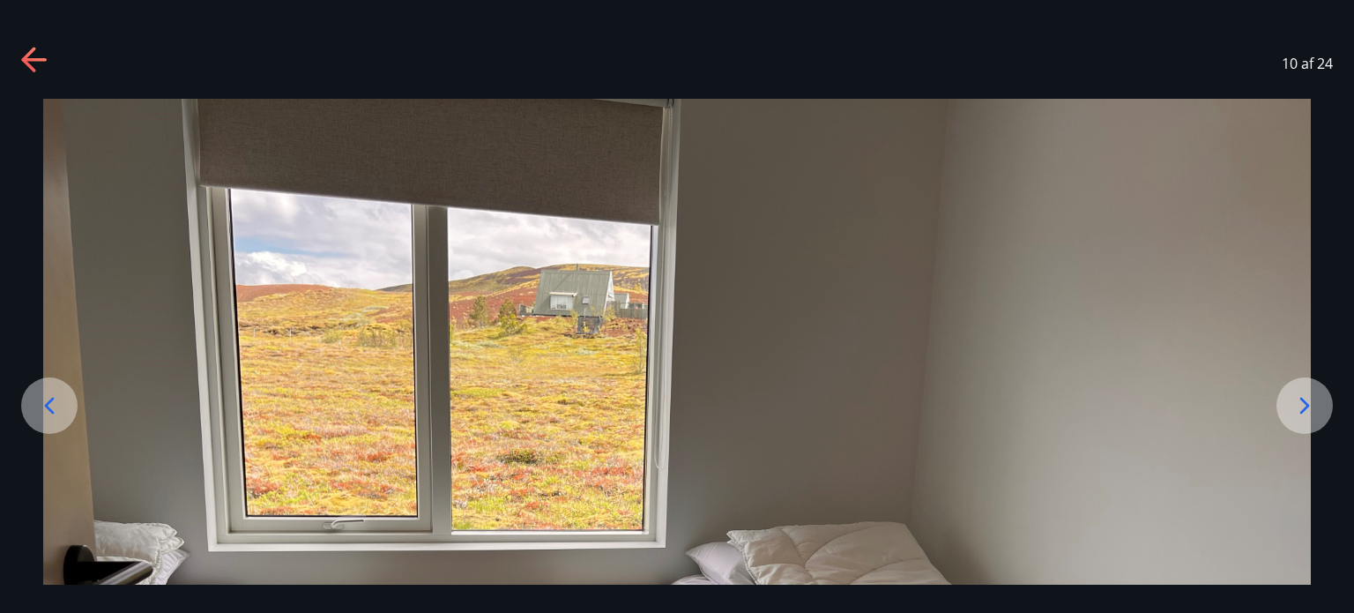
click at [55, 408] on icon at bounding box center [49, 405] width 28 height 28
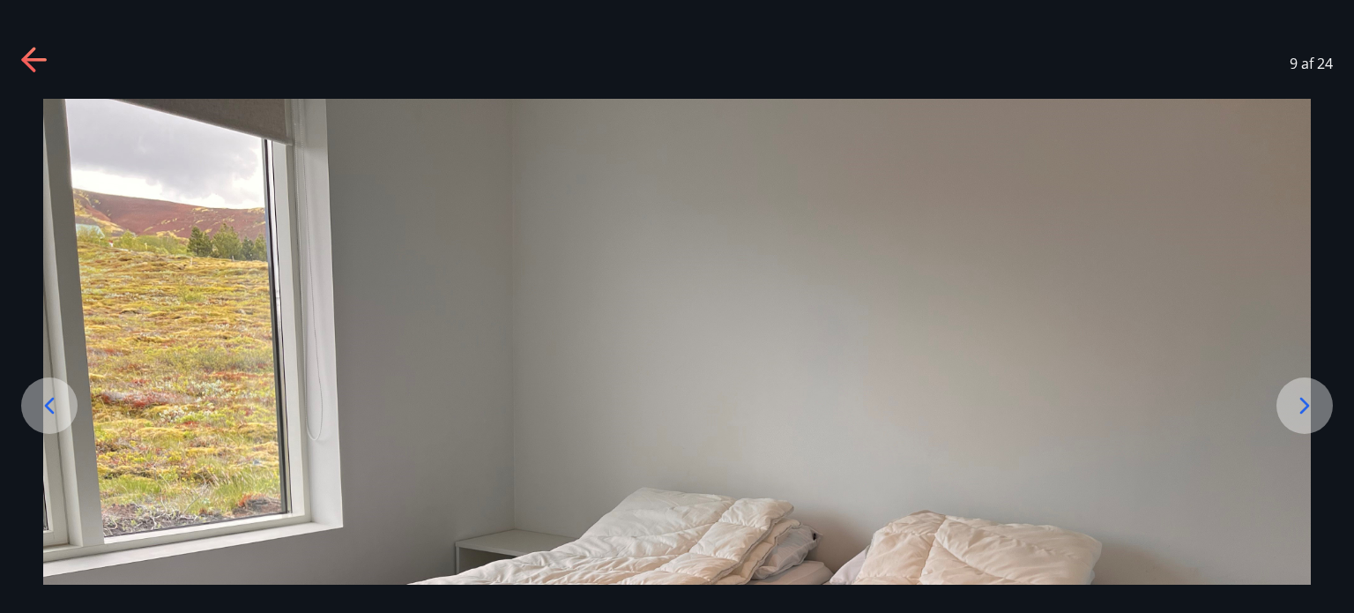
click at [54, 406] on icon at bounding box center [49, 405] width 28 height 28
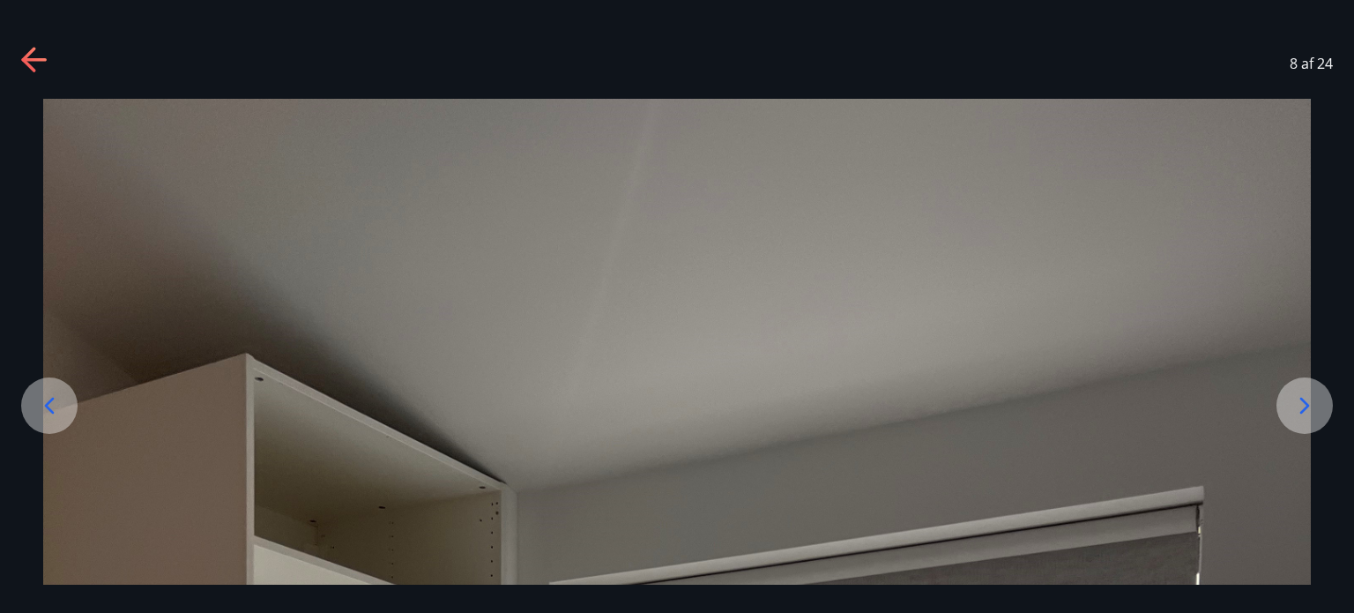
click at [62, 398] on icon at bounding box center [49, 405] width 28 height 28
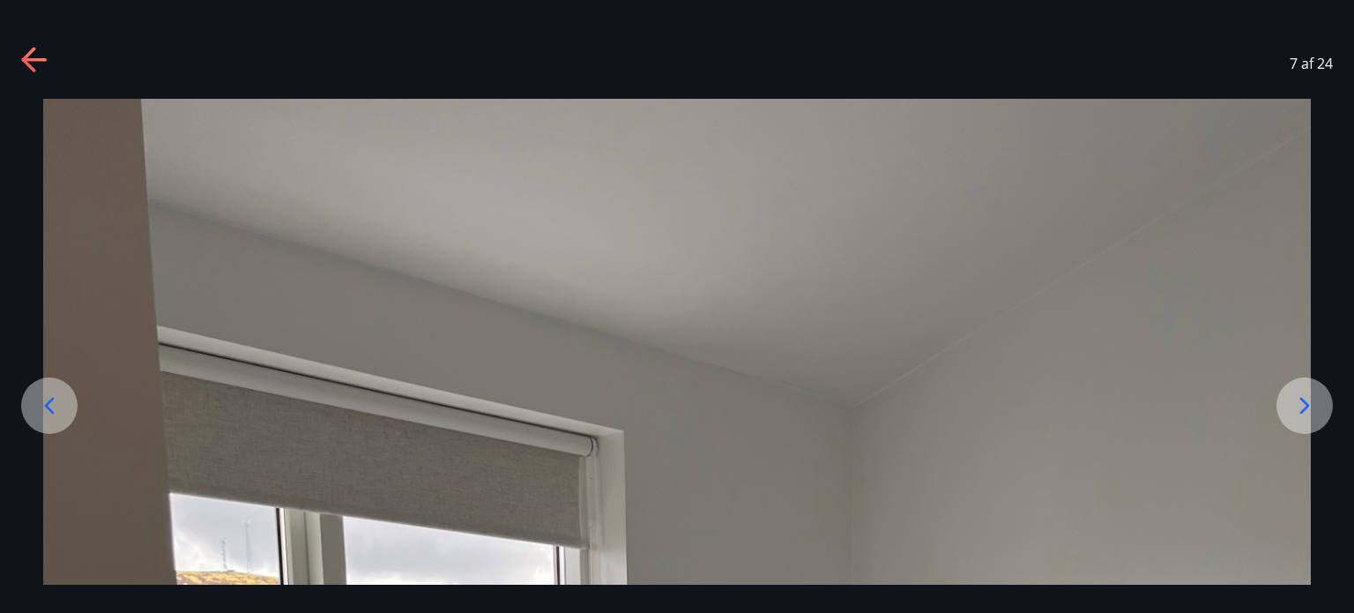
click at [52, 401] on icon at bounding box center [49, 405] width 28 height 28
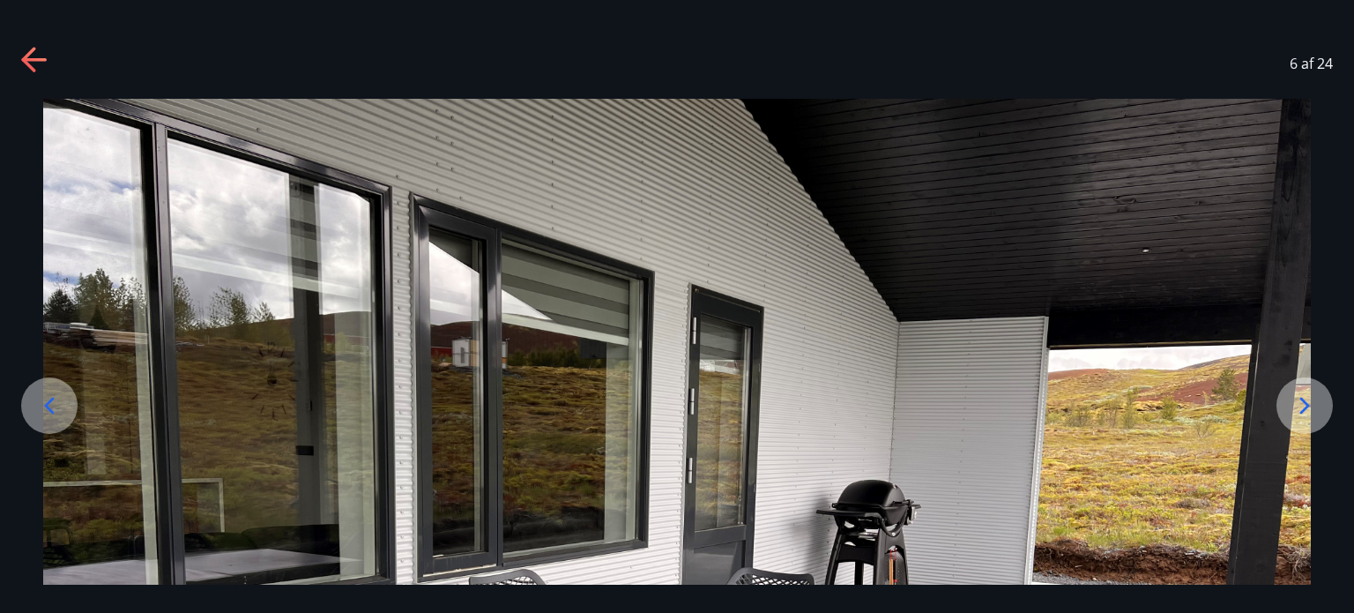
click at [35, 407] on icon at bounding box center [49, 405] width 28 height 28
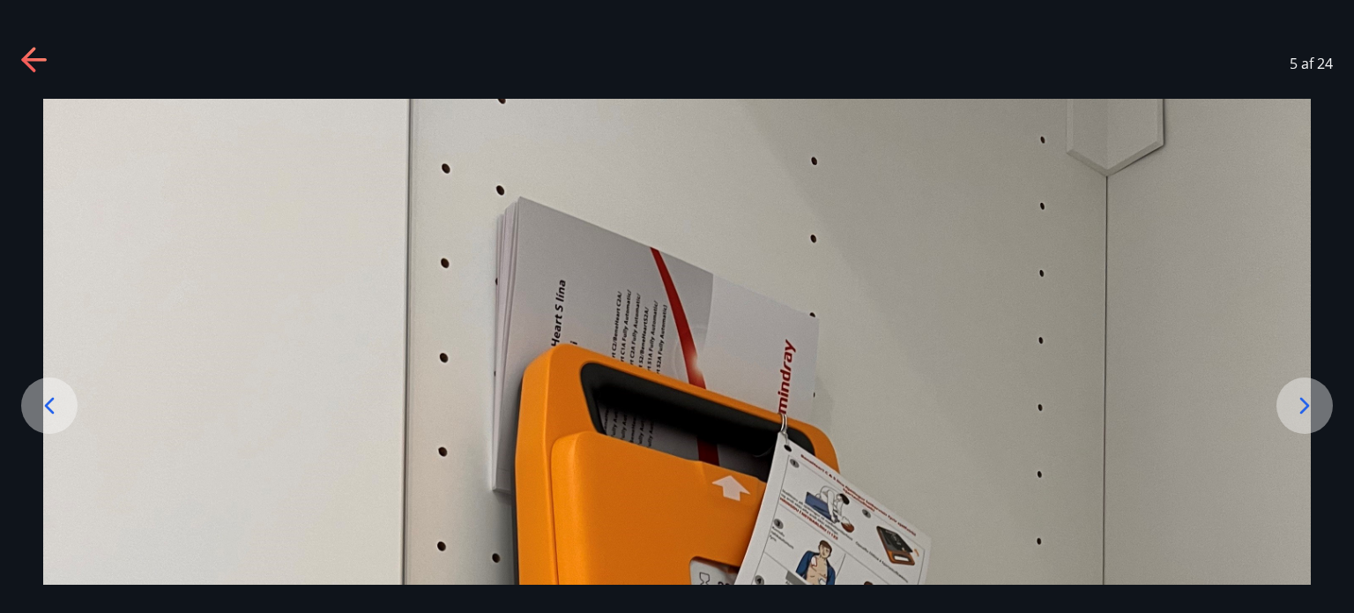
click at [41, 415] on icon at bounding box center [49, 405] width 28 height 28
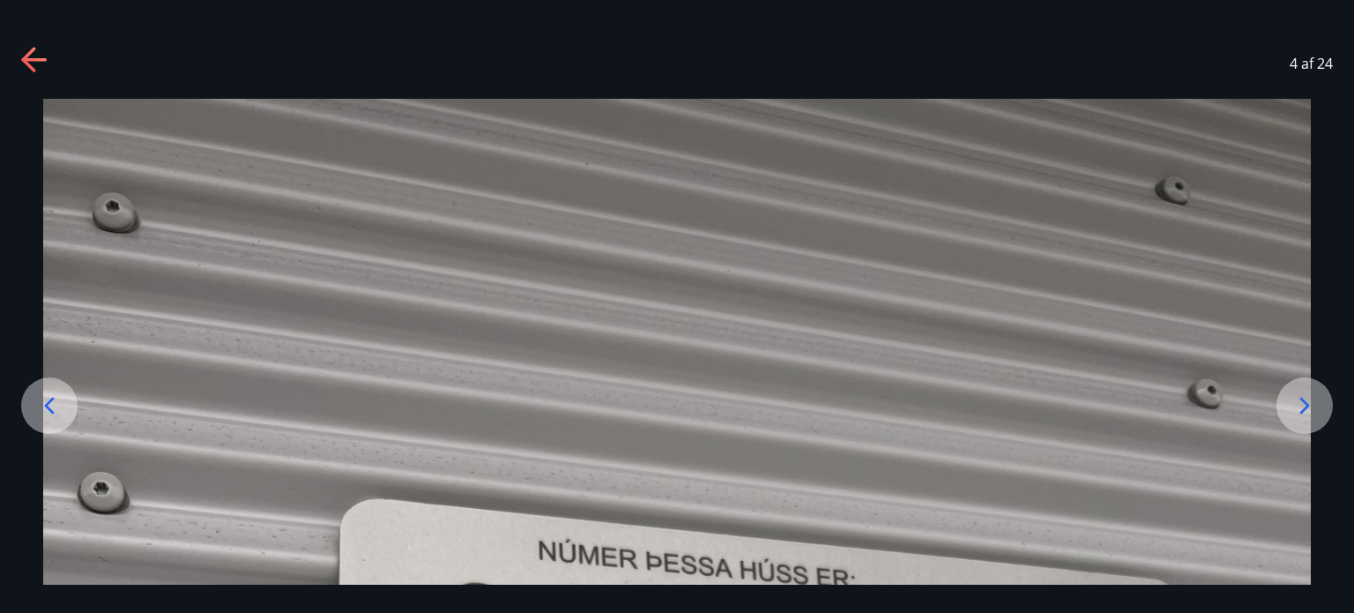
click at [53, 405] on icon at bounding box center [49, 405] width 28 height 28
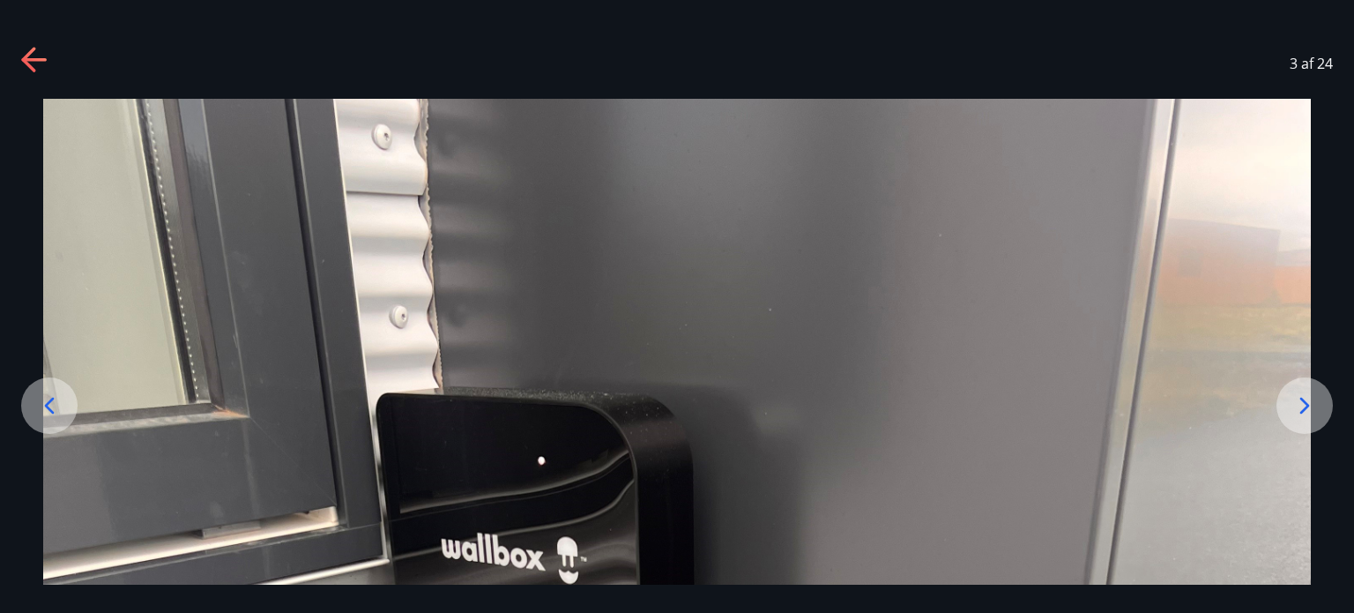
click at [44, 414] on icon at bounding box center [49, 405] width 28 height 28
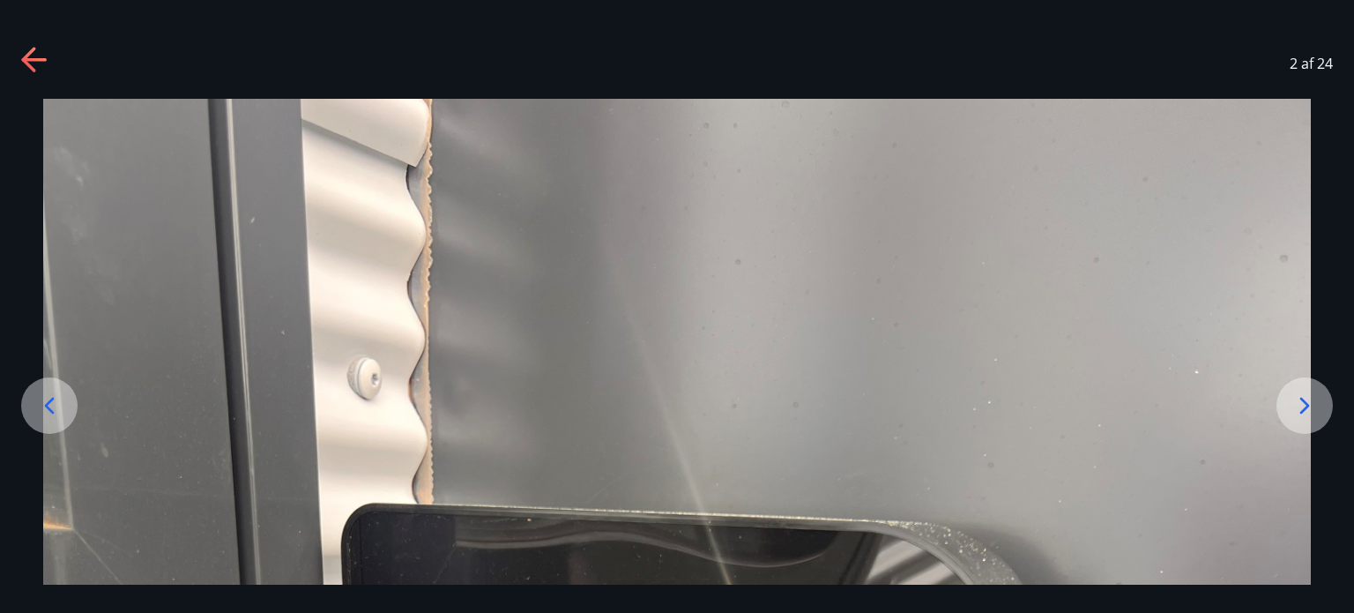
click at [57, 412] on icon at bounding box center [49, 405] width 28 height 28
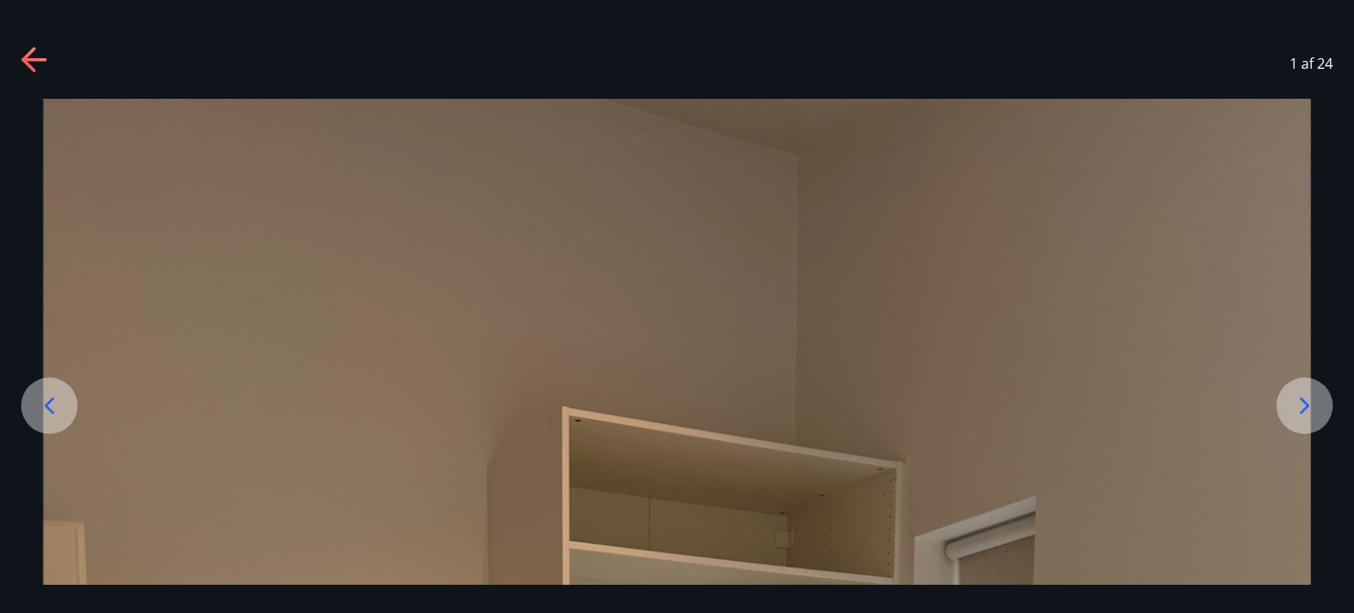
click at [56, 404] on icon at bounding box center [49, 405] width 28 height 28
click at [42, 415] on icon at bounding box center [49, 405] width 28 height 28
